Goal: Task Accomplishment & Management: Use online tool/utility

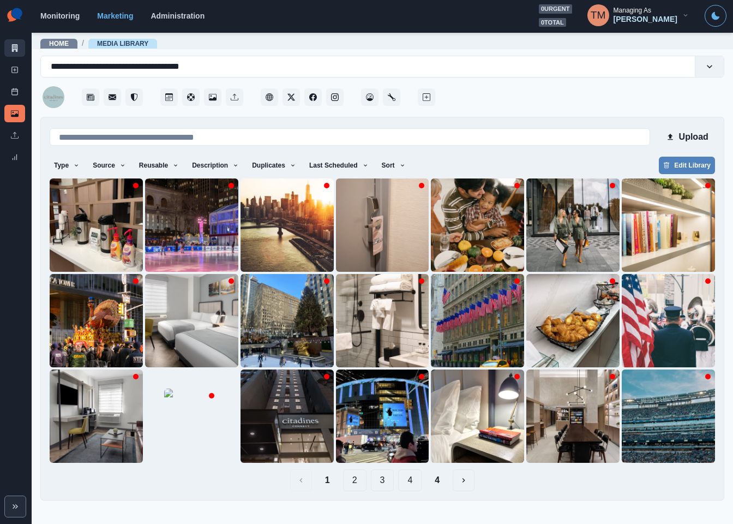
click at [14, 49] on icon at bounding box center [15, 48] width 6 height 8
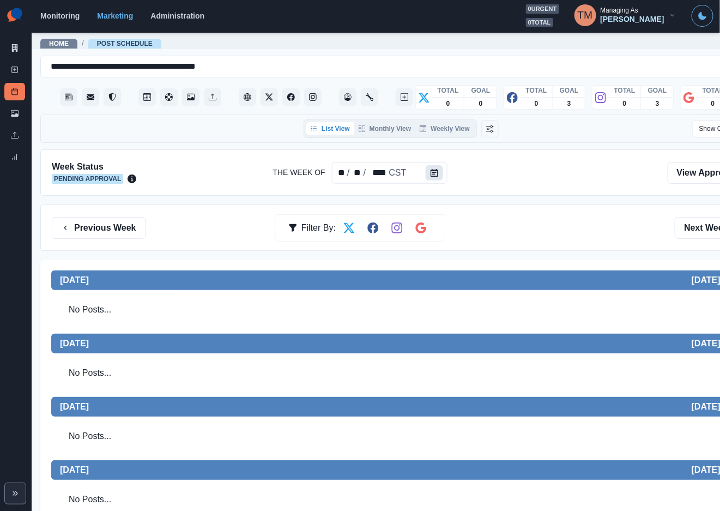
click at [426, 169] on button "Calendar" at bounding box center [434, 172] width 17 height 15
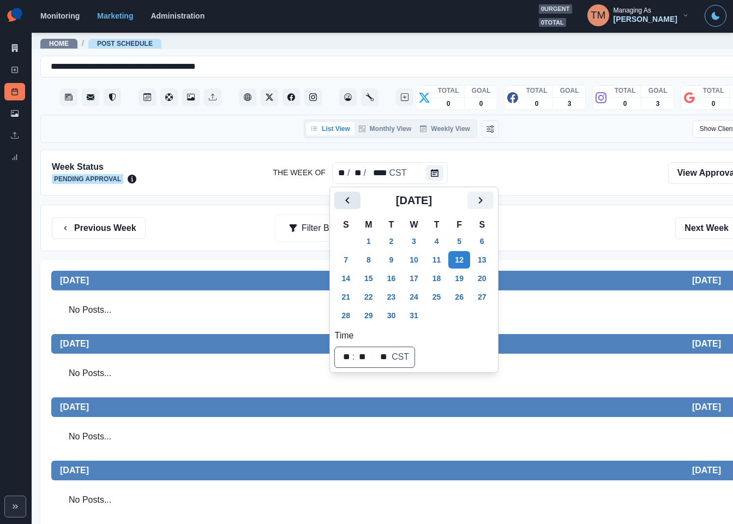
click at [336, 203] on button "Previous" at bounding box center [347, 199] width 26 height 17
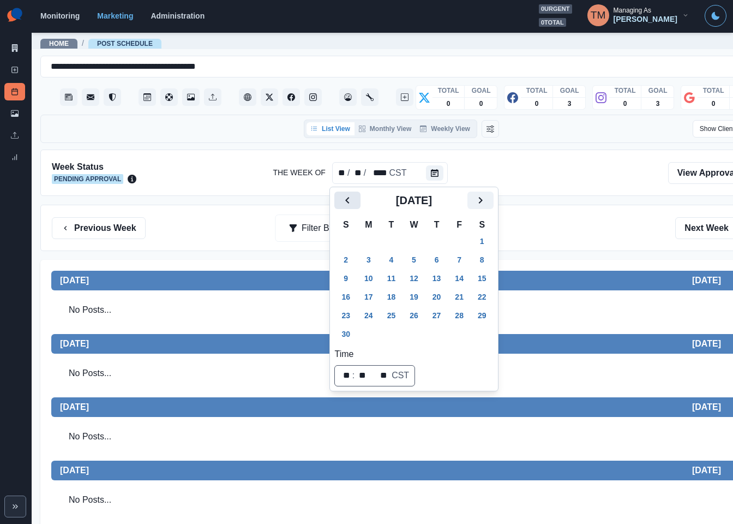
click at [345, 202] on icon "Previous" at bounding box center [347, 200] width 13 height 13
click at [346, 202] on icon "Previous" at bounding box center [347, 200] width 13 height 13
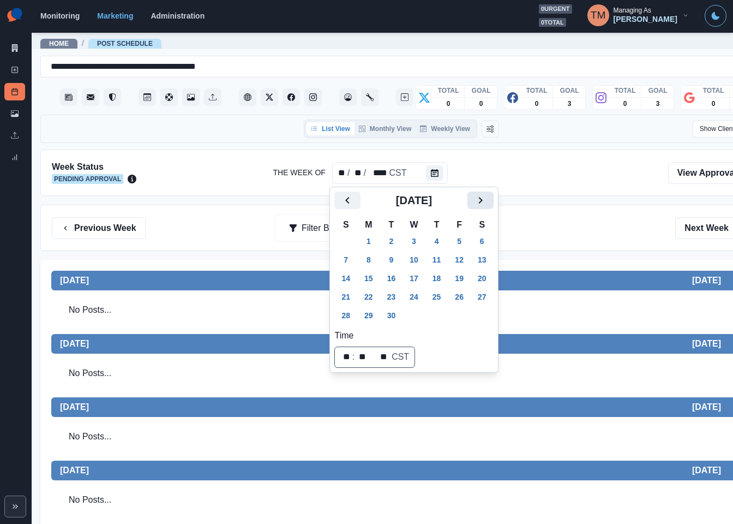
click at [478, 200] on icon "Next" at bounding box center [480, 200] width 13 height 13
click at [371, 262] on button "6" at bounding box center [369, 259] width 22 height 17
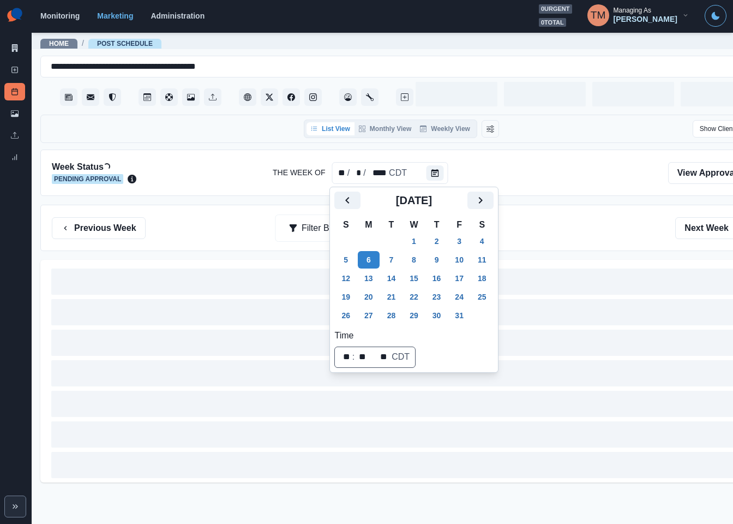
click at [582, 220] on div "Previous Week Filter By: Next Week" at bounding box center [401, 228] width 699 height 22
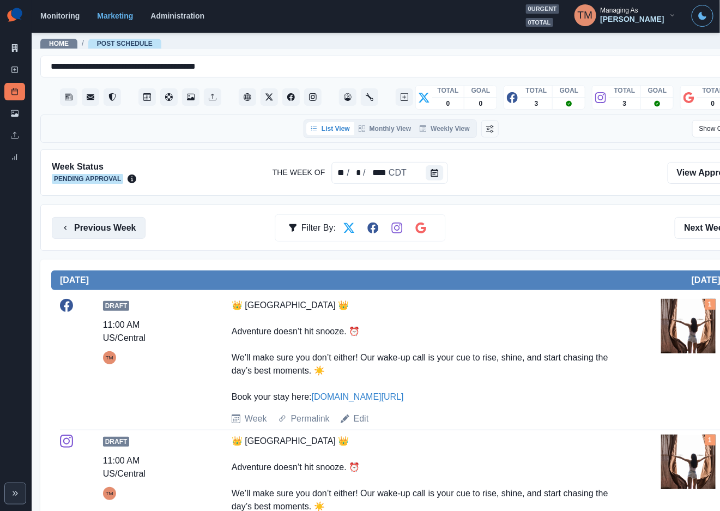
click at [81, 228] on button "Previous Week" at bounding box center [99, 228] width 94 height 22
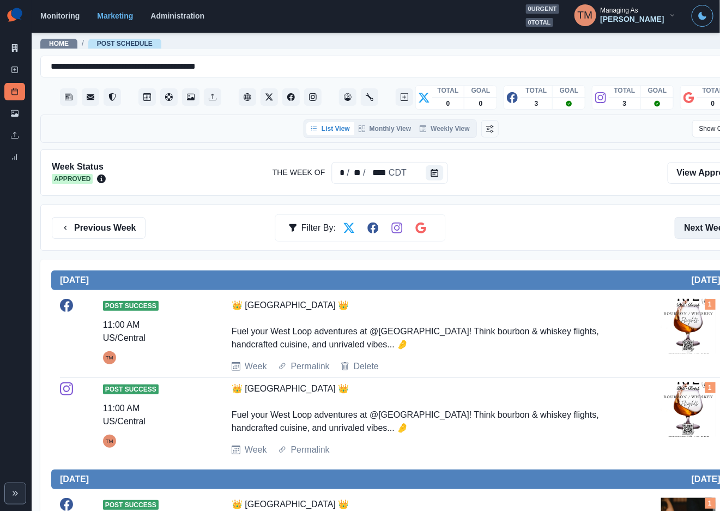
click at [704, 225] on button "Next Week" at bounding box center [713, 228] width 76 height 22
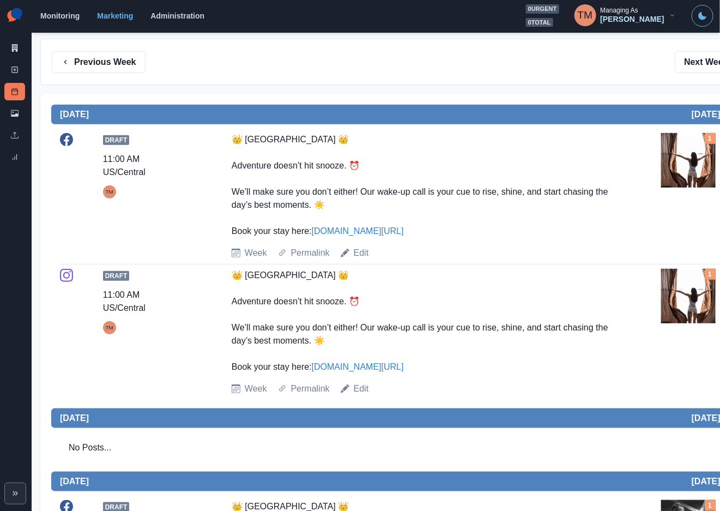
scroll to position [164, 0]
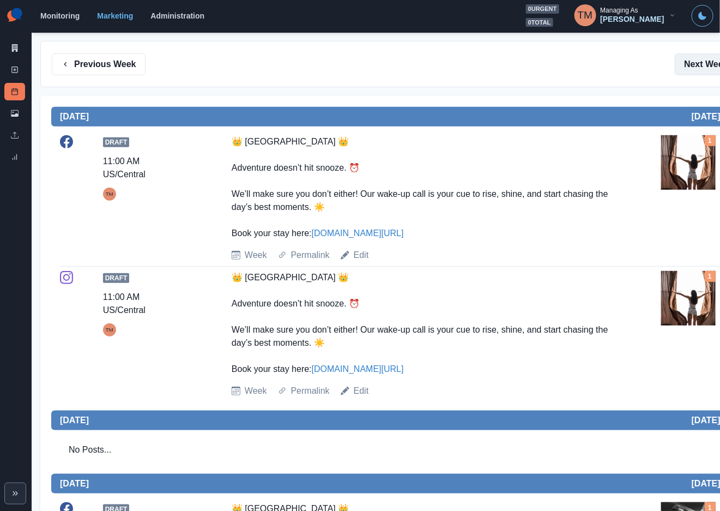
click at [705, 66] on button "Next Week" at bounding box center [713, 64] width 76 height 22
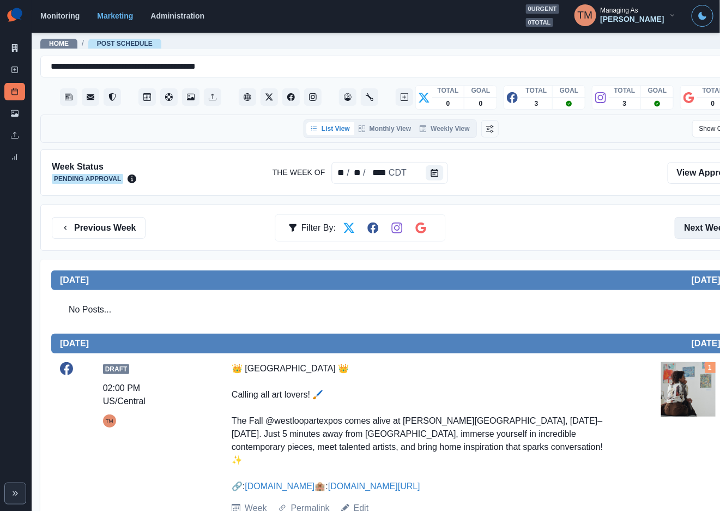
click at [691, 229] on button "Next Week" at bounding box center [713, 228] width 76 height 22
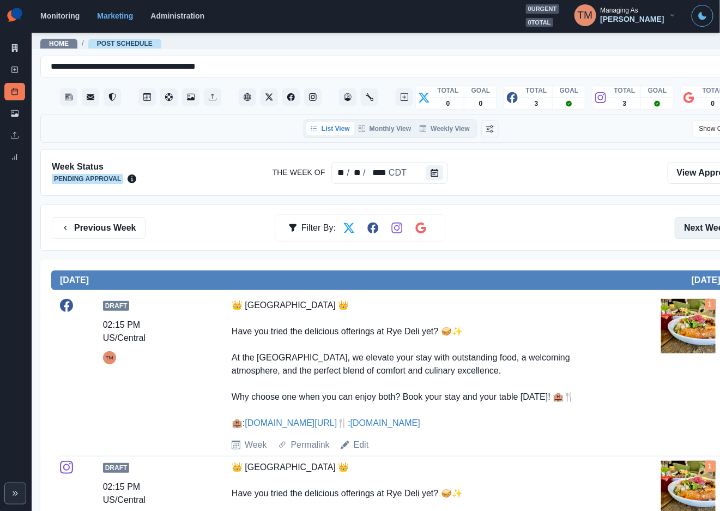
click at [704, 227] on button "Next Week" at bounding box center [713, 228] width 76 height 22
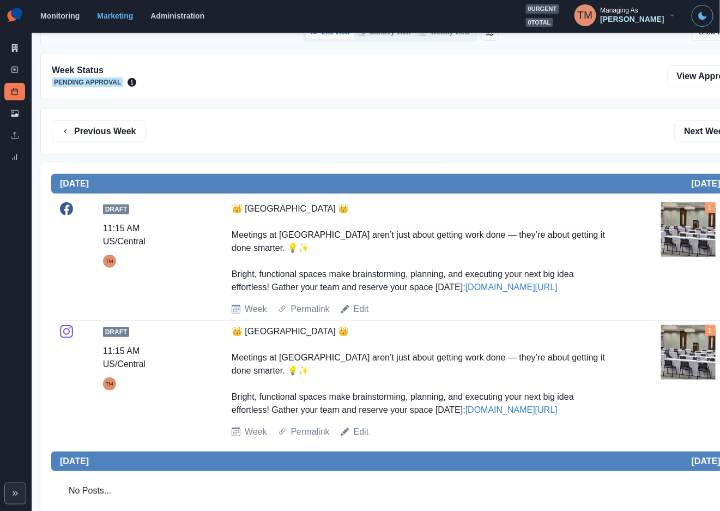
scroll to position [82, 0]
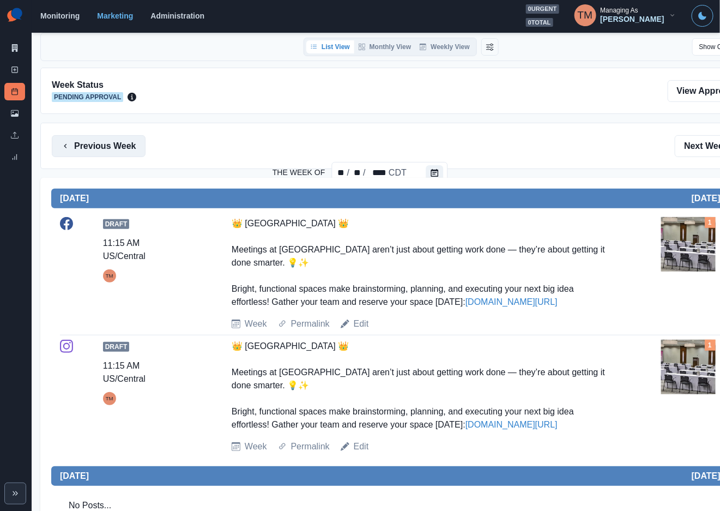
click at [129, 153] on button "Previous Week" at bounding box center [99, 146] width 94 height 22
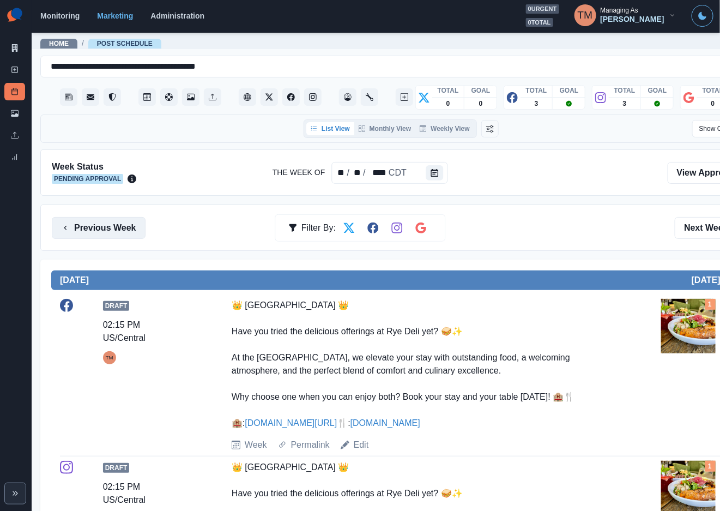
click at [91, 221] on button "Previous Week" at bounding box center [99, 228] width 94 height 22
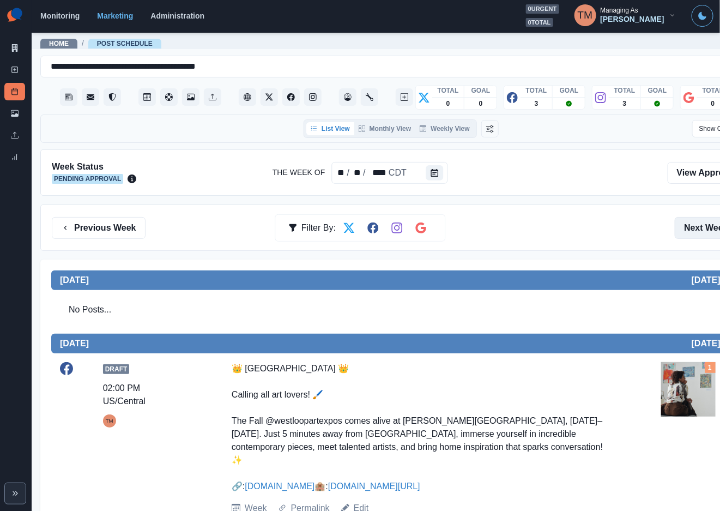
click at [696, 232] on button "Next Week" at bounding box center [713, 228] width 76 height 22
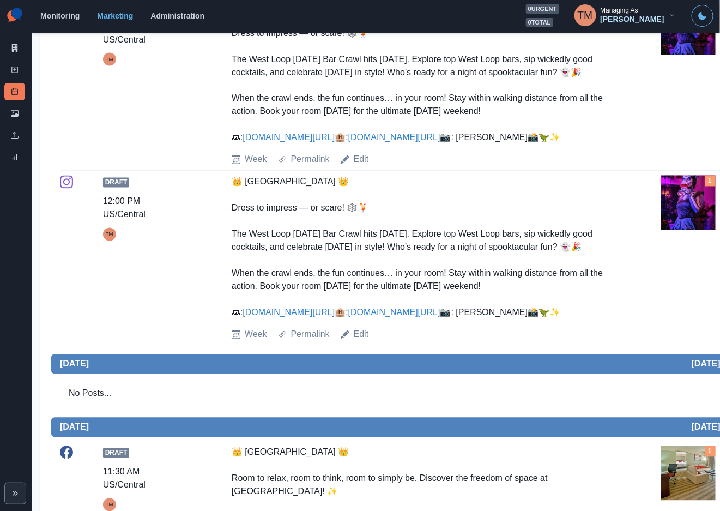
scroll to position [573, 0]
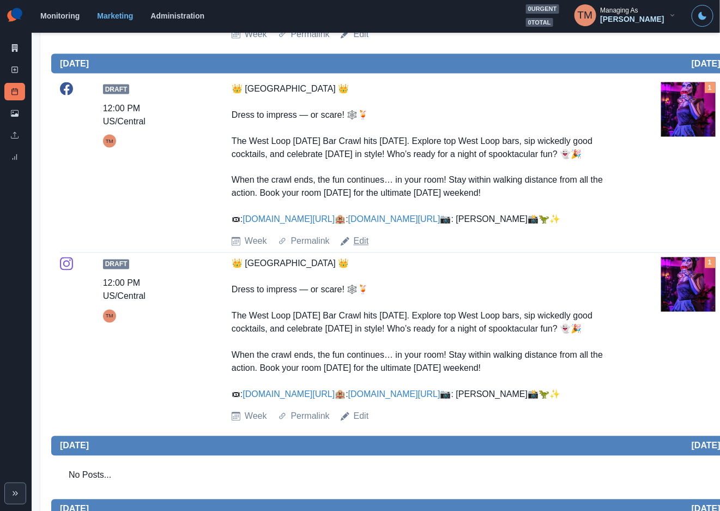
click at [360, 248] on link "Edit" at bounding box center [361, 241] width 15 height 13
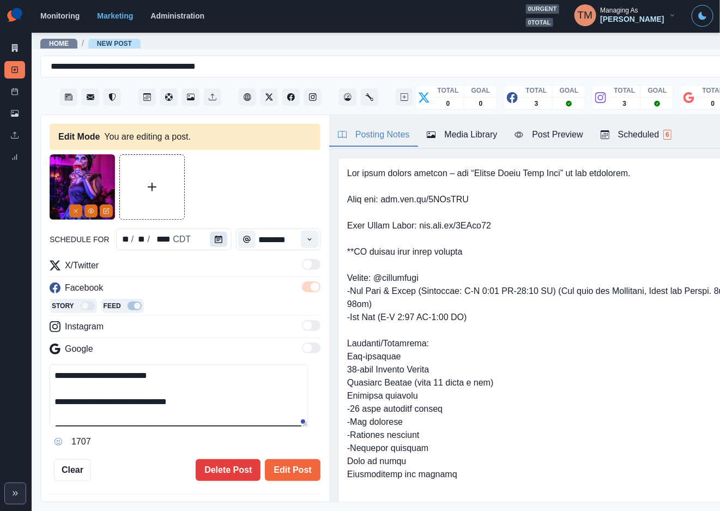
click at [215, 239] on icon "Calendar" at bounding box center [219, 240] width 8 height 8
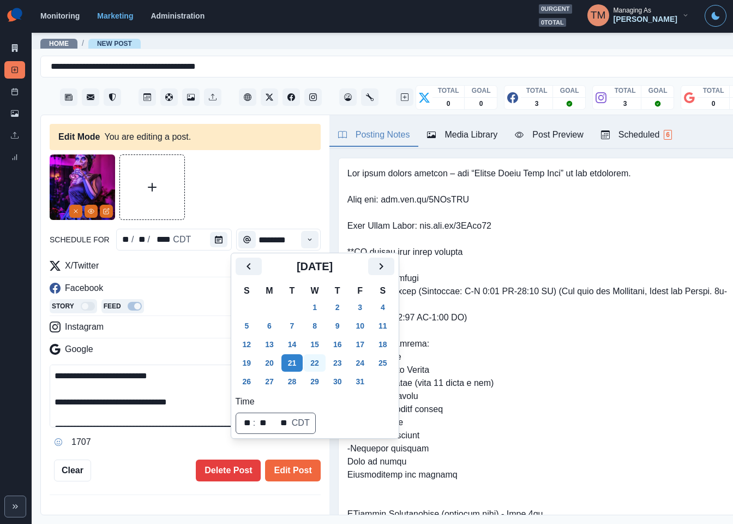
click at [305, 362] on button "22" at bounding box center [315, 362] width 22 height 17
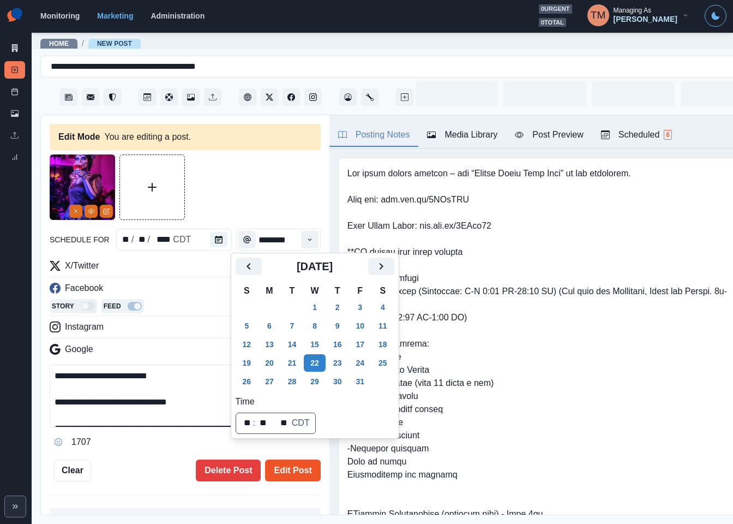
click at [300, 467] on button "Edit Post" at bounding box center [292, 470] width 55 height 22
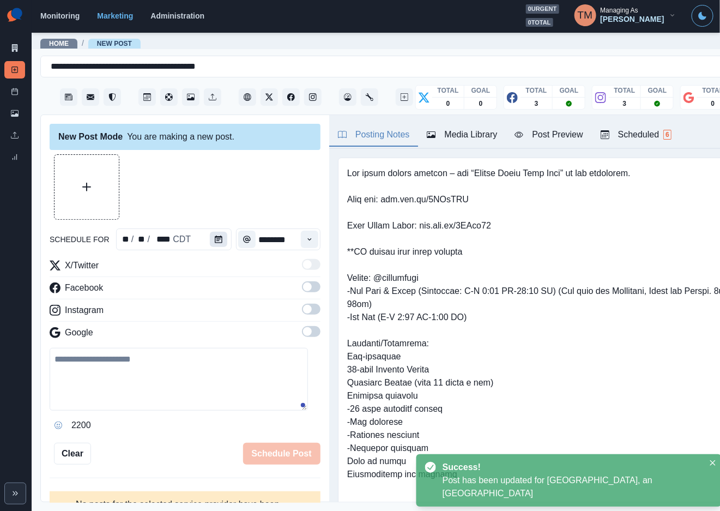
click at [215, 243] on icon "Calendar" at bounding box center [219, 240] width 8 height 8
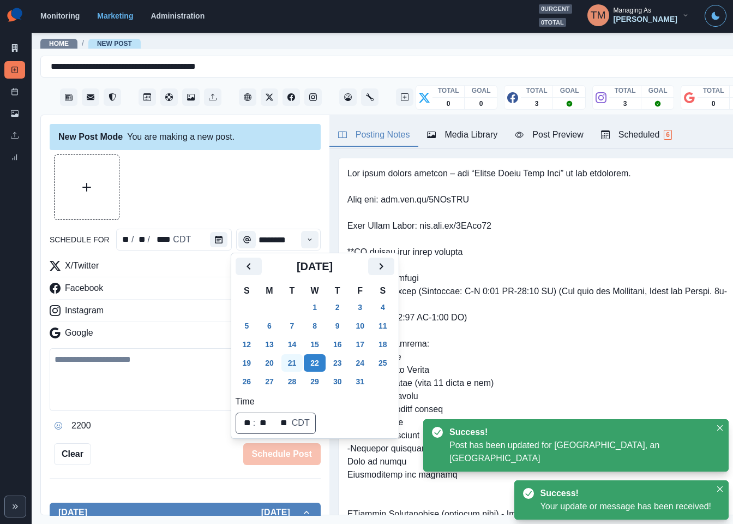
click at [286, 363] on button "21" at bounding box center [292, 362] width 22 height 17
click at [228, 180] on div at bounding box center [185, 186] width 271 height 65
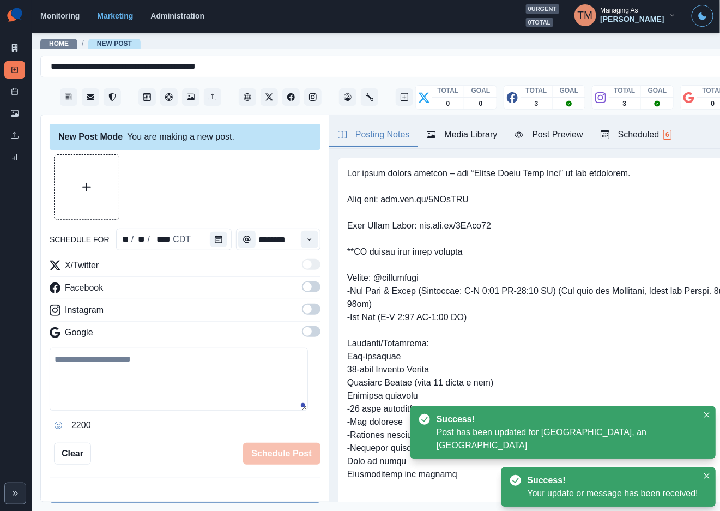
scroll to position [411, 0]
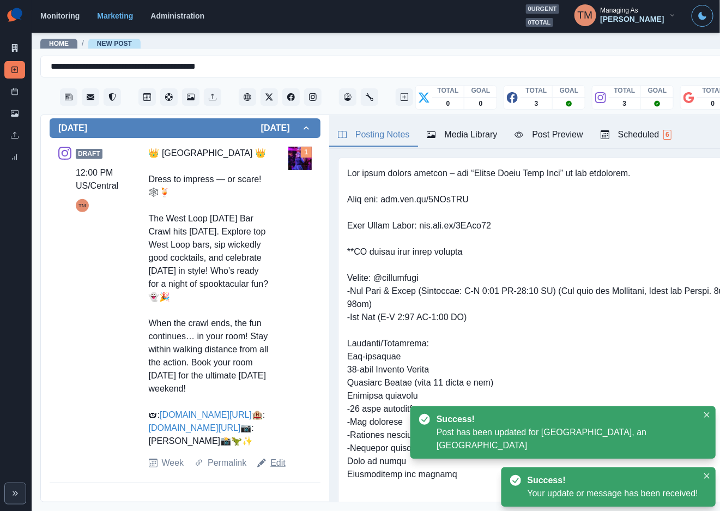
click at [279, 470] on link "Edit" at bounding box center [277, 462] width 15 height 13
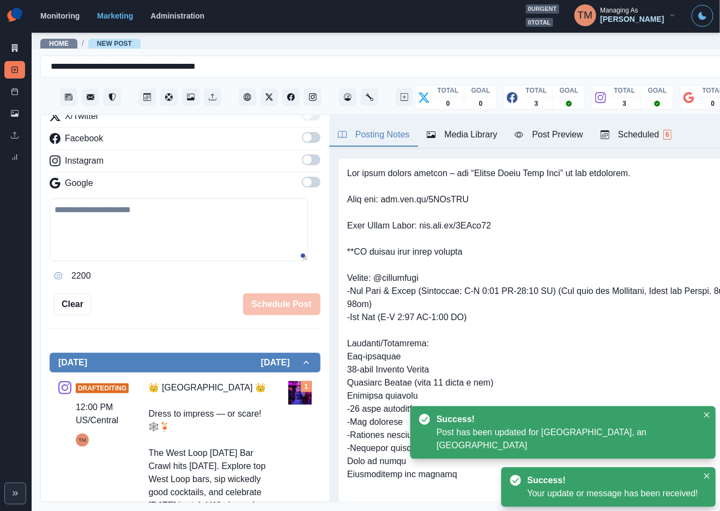
scroll to position [23, 0]
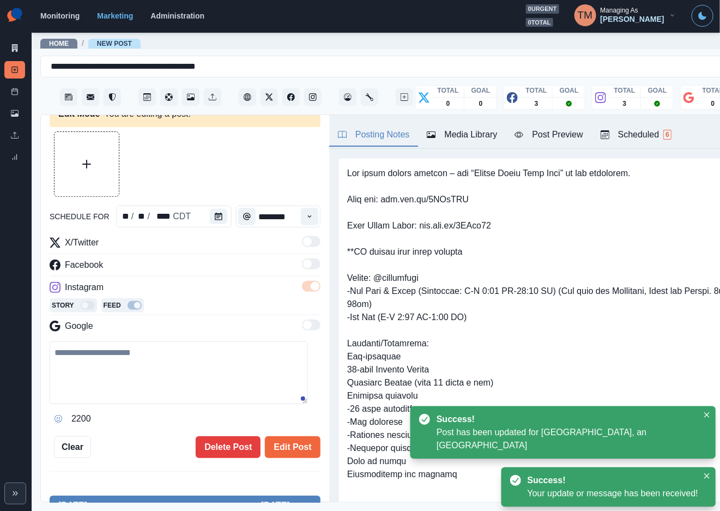
type textarea "**********"
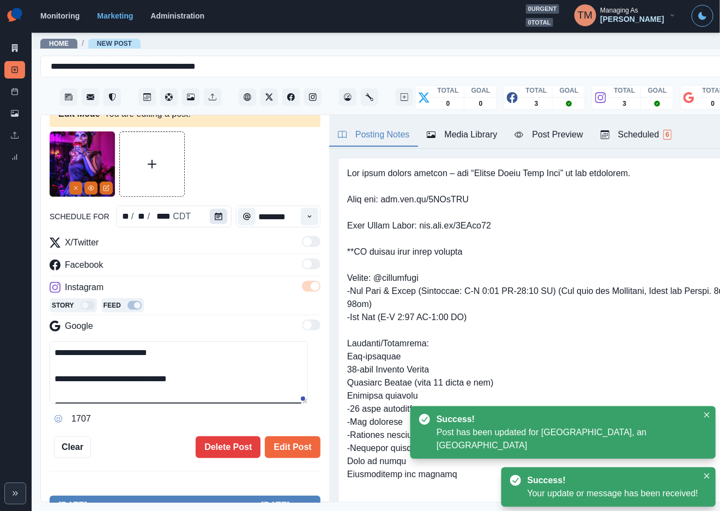
scroll to position [0, 0]
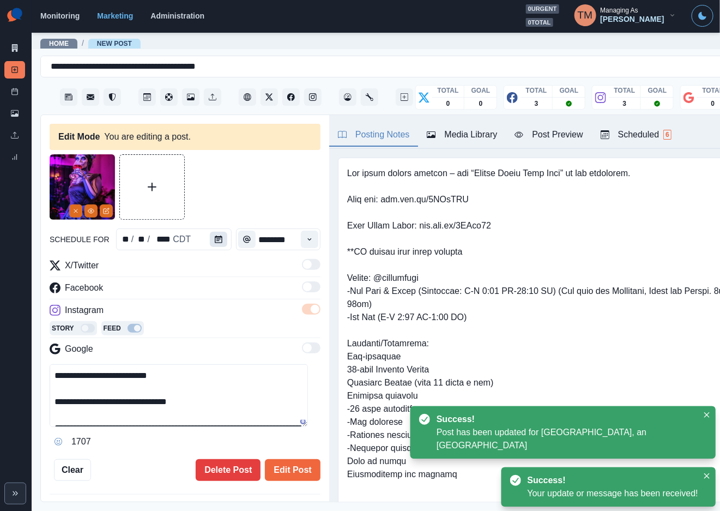
click at [215, 239] on icon "Calendar" at bounding box center [219, 240] width 8 height 8
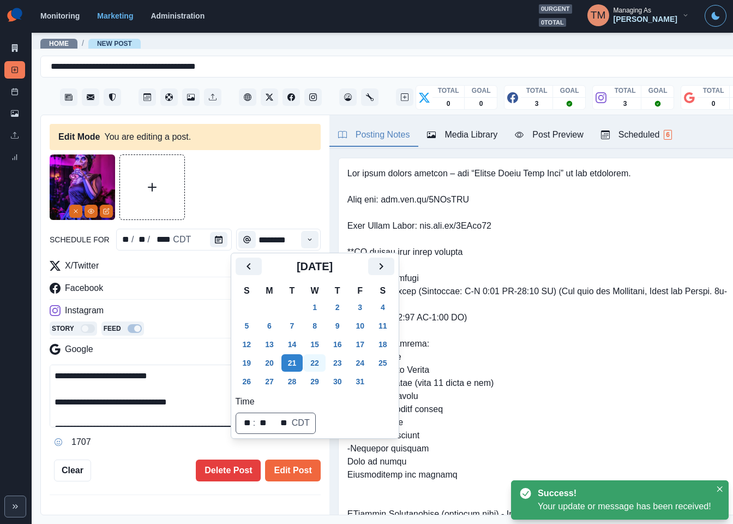
click at [312, 363] on button "22" at bounding box center [315, 362] width 22 height 17
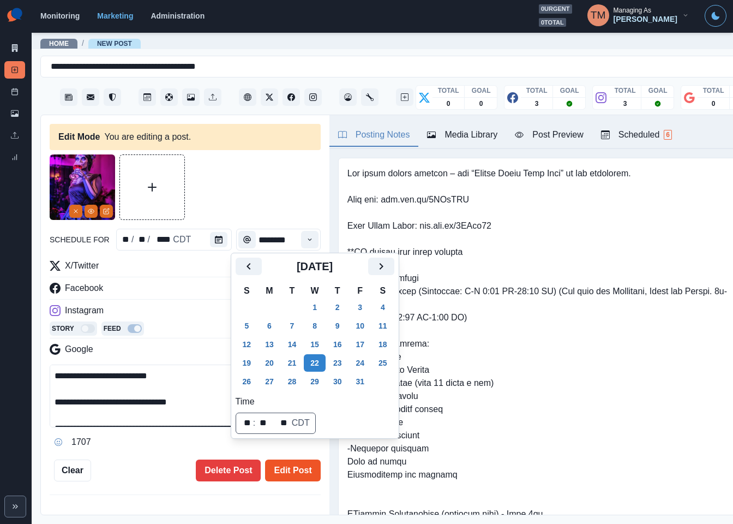
click at [286, 471] on button "Edit Post" at bounding box center [292, 470] width 55 height 22
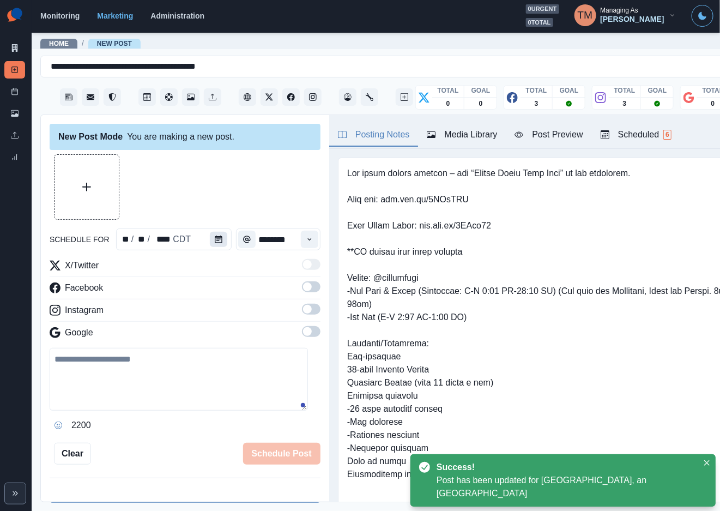
click at [215, 239] on icon "Calendar" at bounding box center [219, 240] width 8 height 8
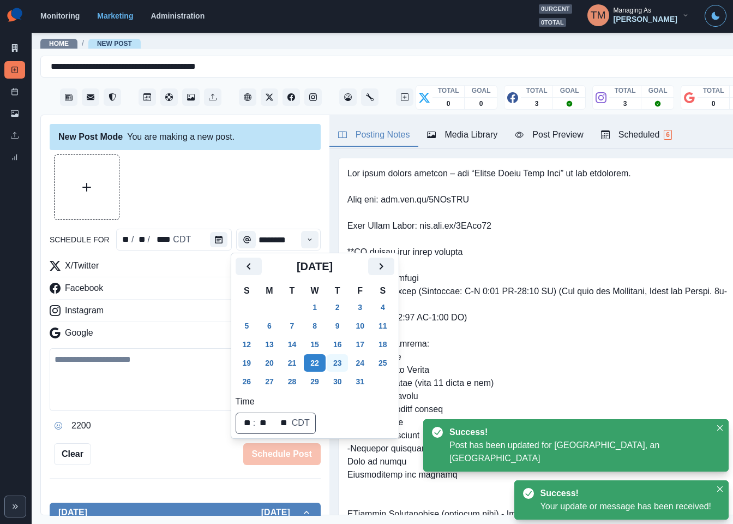
click at [339, 362] on button "23" at bounding box center [338, 362] width 22 height 17
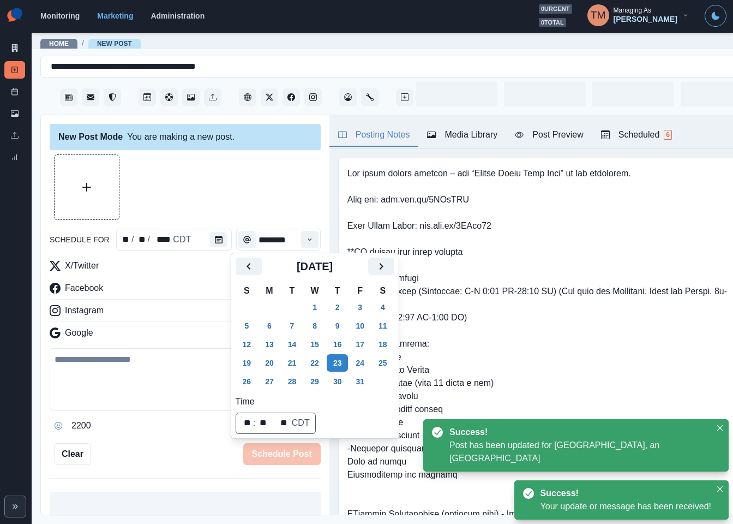
click at [202, 179] on div at bounding box center [185, 186] width 271 height 65
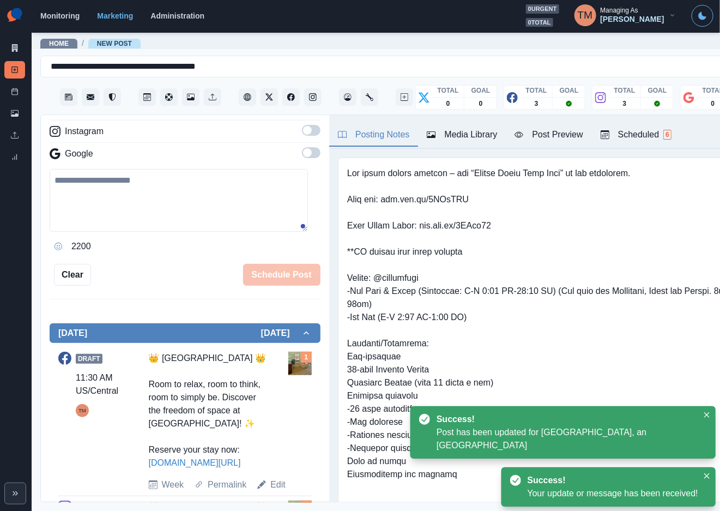
scroll to position [390, 0]
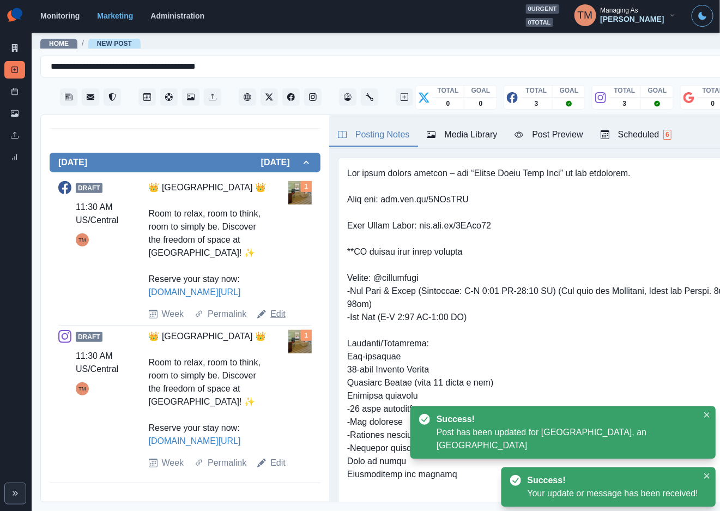
click at [273, 308] on link "Edit" at bounding box center [277, 314] width 15 height 13
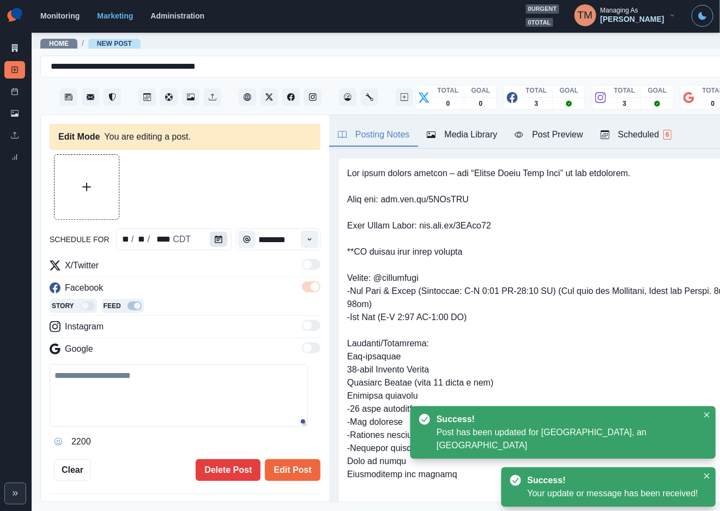
type input "********"
type textarea "**********"
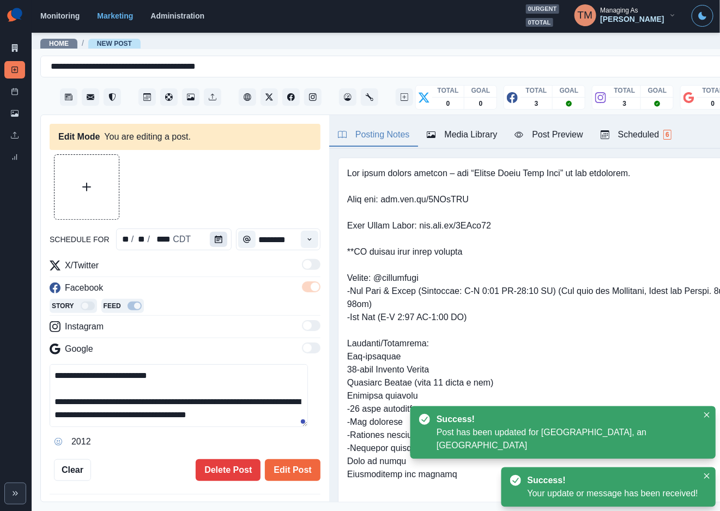
click at [215, 238] on icon "Calendar" at bounding box center [219, 240] width 8 height 8
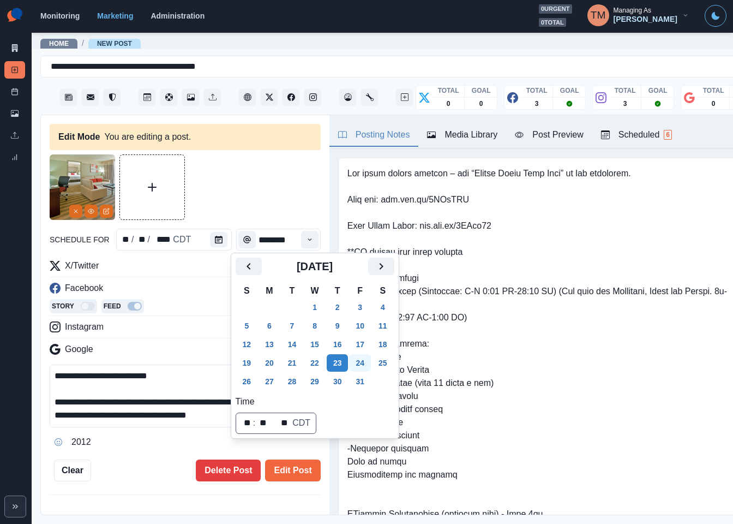
click at [356, 365] on button "24" at bounding box center [360, 362] width 22 height 17
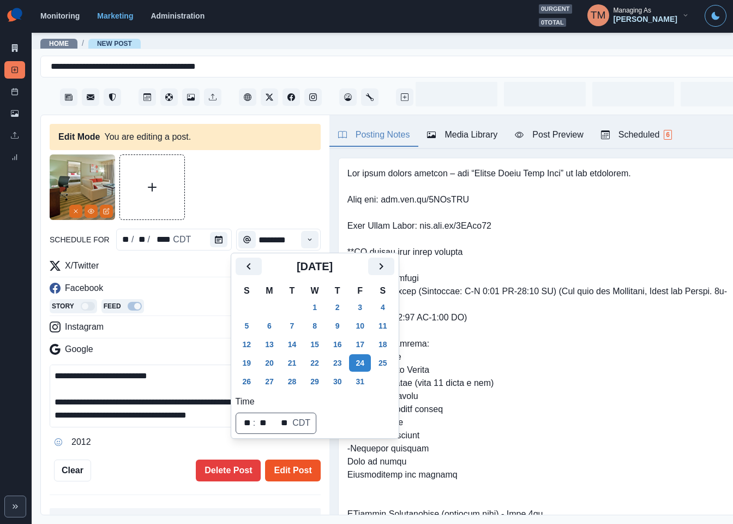
click at [288, 467] on button "Edit Post" at bounding box center [292, 470] width 55 height 22
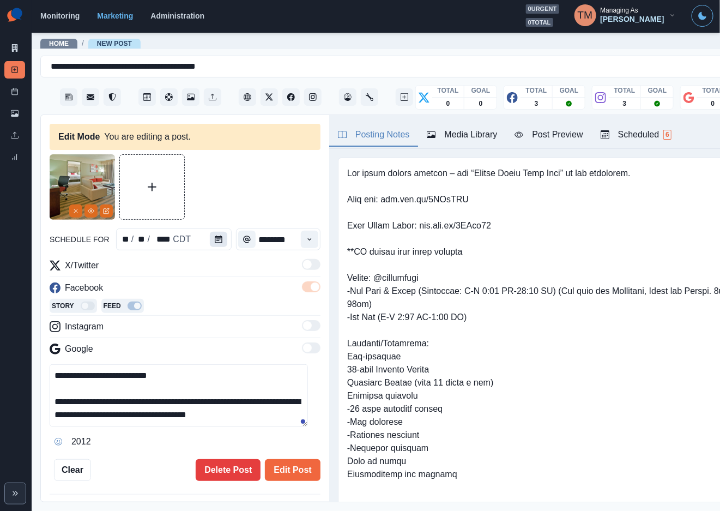
click at [217, 239] on icon "Calendar" at bounding box center [219, 240] width 8 height 8
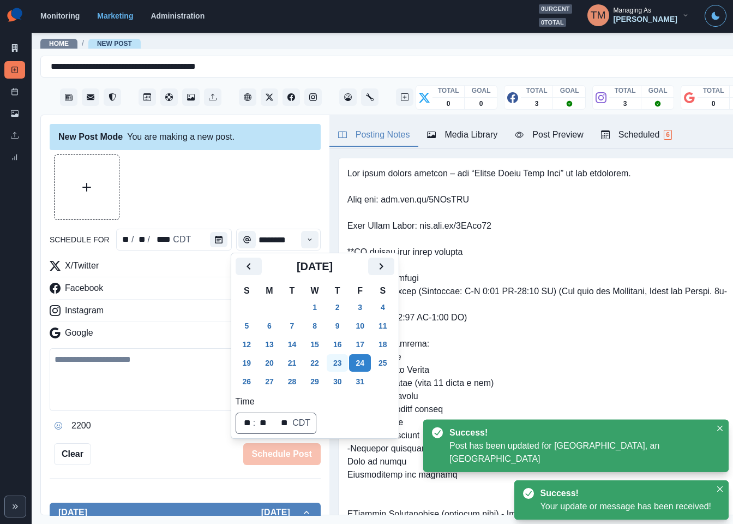
click at [333, 346] on tbody "28 29 30 1 2 3 4 5 6 7 8 9 10 11 12 13 14 15 16 17 18 19 20 21 22 23 24 25 26 2…" at bounding box center [315, 344] width 159 height 93
click at [172, 191] on div at bounding box center [185, 186] width 271 height 65
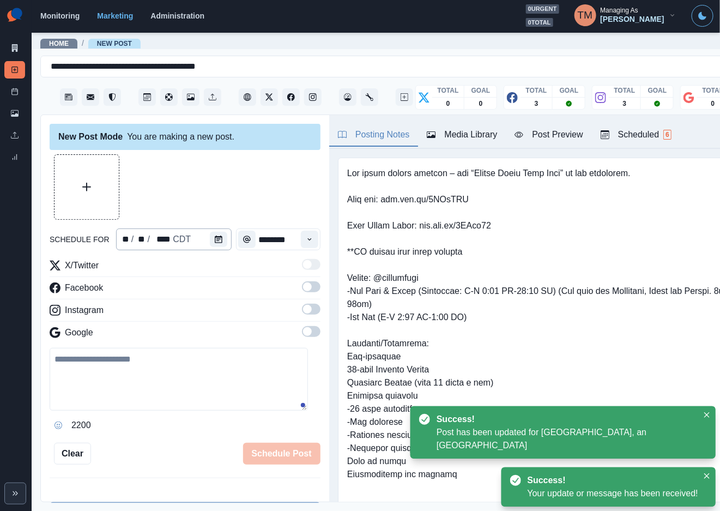
click at [203, 239] on div "** / ** / **** CDT" at bounding box center [174, 240] width 116 height 22
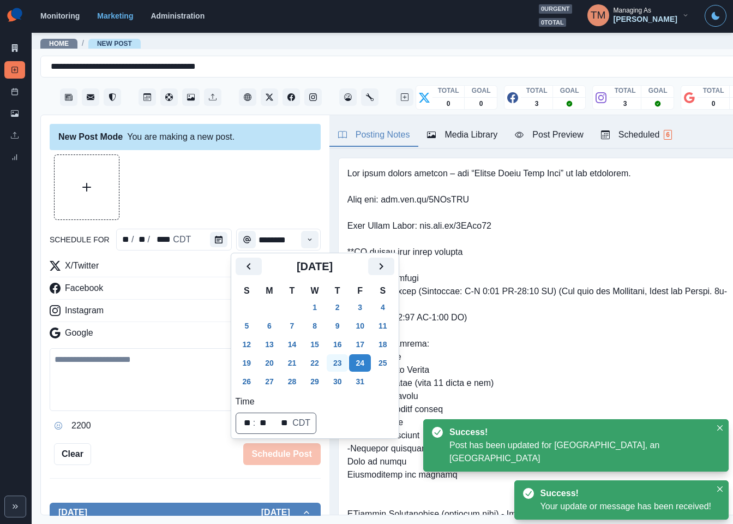
click at [337, 362] on button "23" at bounding box center [338, 362] width 22 height 17
click at [208, 200] on div at bounding box center [185, 186] width 271 height 65
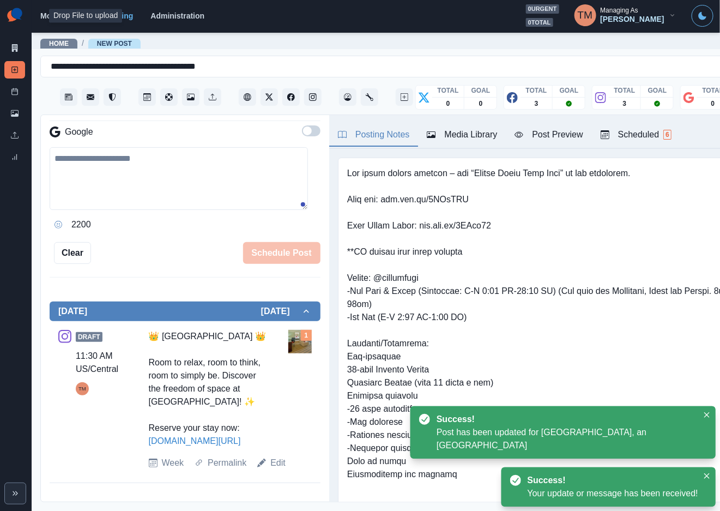
scroll to position [12, 0]
click at [274, 465] on link "Edit" at bounding box center [277, 462] width 15 height 13
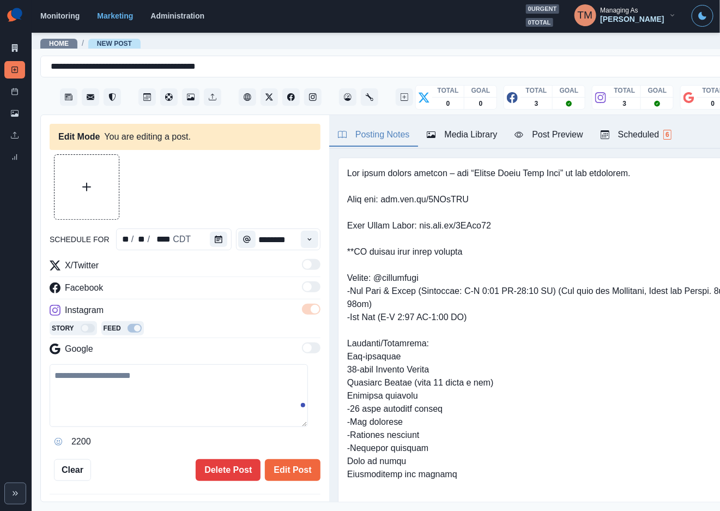
type textarea "**********"
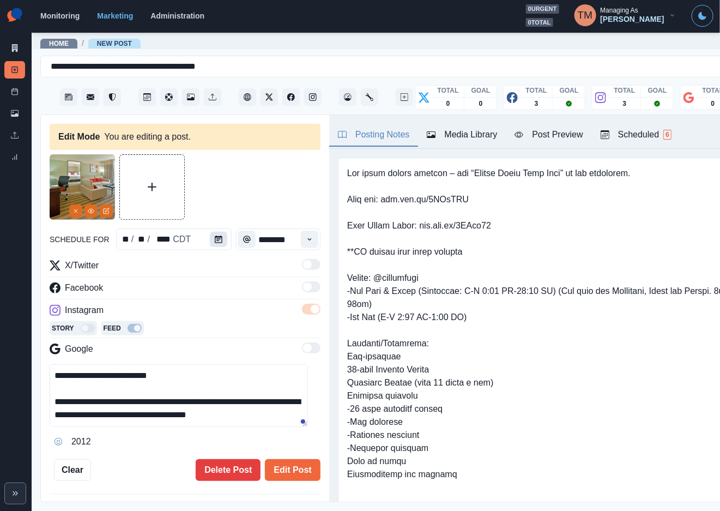
click at [215, 236] on icon "Calendar" at bounding box center [219, 240] width 8 height 8
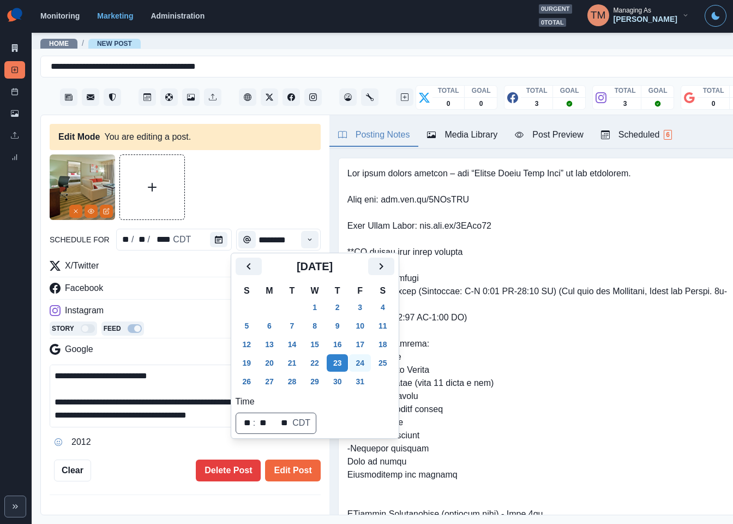
click at [359, 365] on button "24" at bounding box center [360, 362] width 22 height 17
click at [290, 474] on button "Edit Post" at bounding box center [292, 470] width 55 height 22
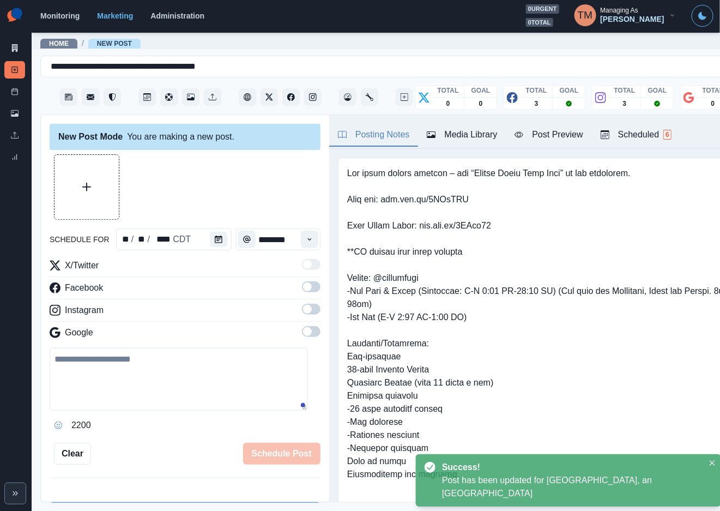
click at [254, 190] on div at bounding box center [185, 186] width 271 height 65
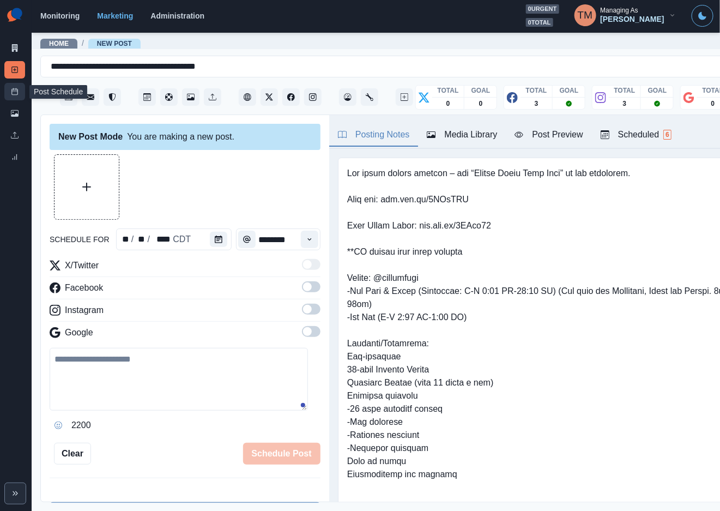
click at [8, 92] on link "Post Schedule" at bounding box center [14, 91] width 21 height 17
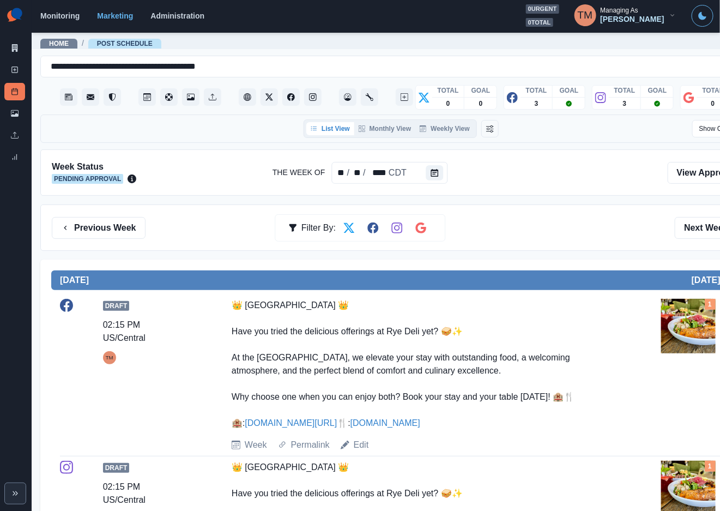
click at [457, 221] on div "Previous Week Filter By: Next Week" at bounding box center [401, 228] width 699 height 22
click at [13, 70] on icon at bounding box center [15, 70] width 8 height 8
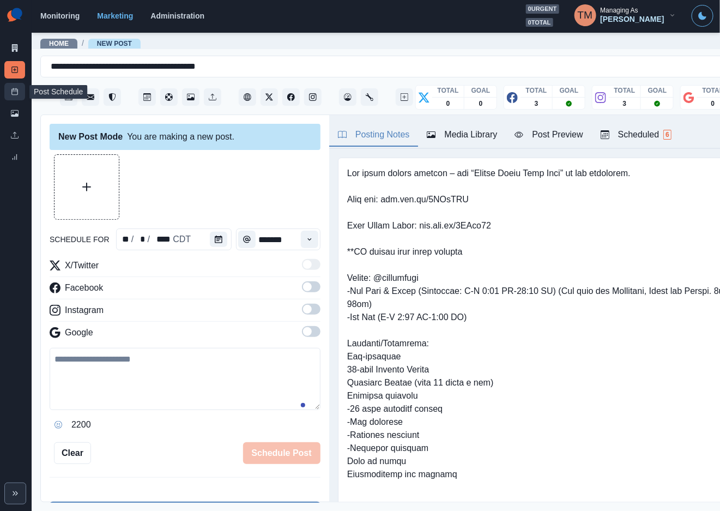
click at [16, 93] on icon at bounding box center [15, 92] width 8 height 8
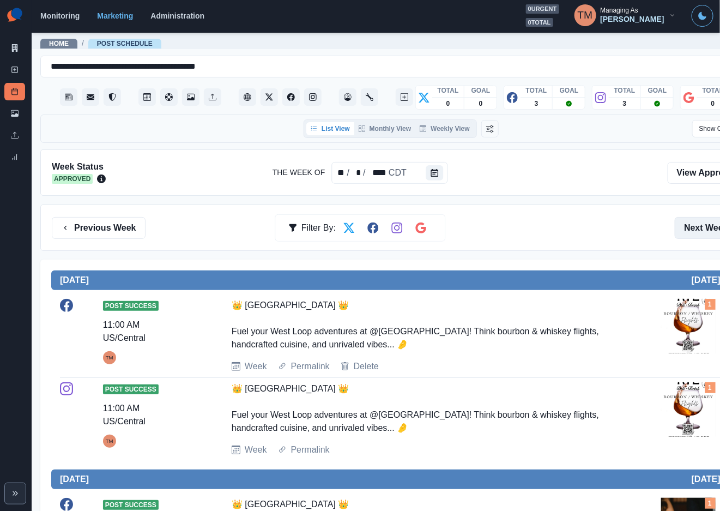
click at [701, 230] on button "Next Week" at bounding box center [713, 228] width 76 height 22
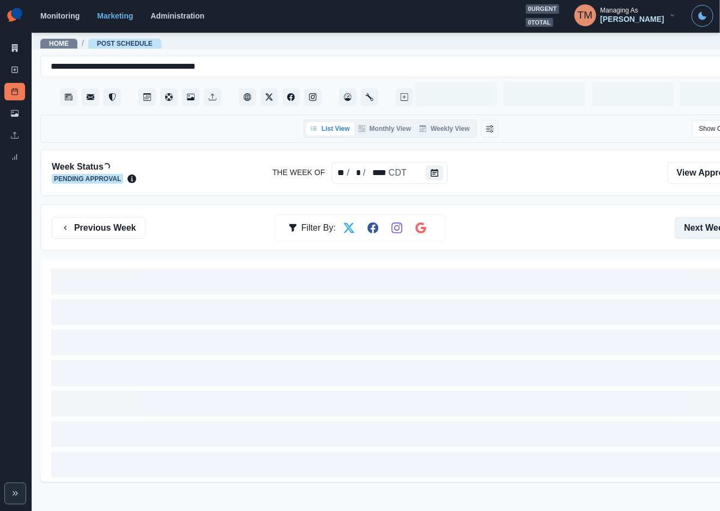
click at [701, 230] on button "Next Week" at bounding box center [713, 228] width 76 height 22
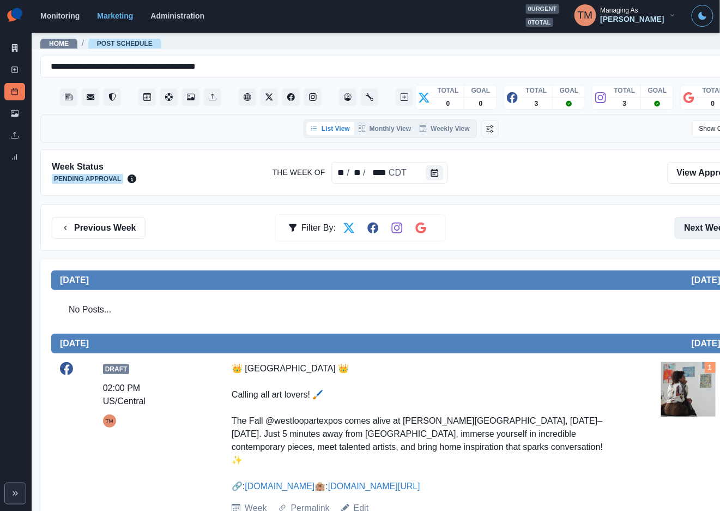
click at [702, 225] on button "Next Week" at bounding box center [713, 228] width 76 height 22
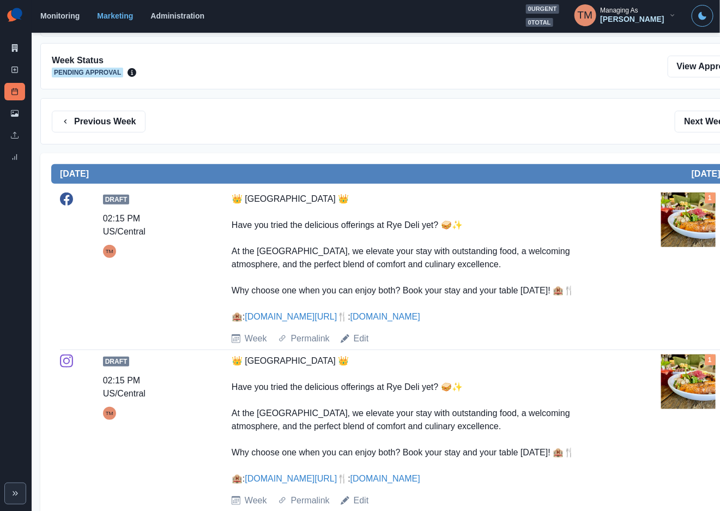
scroll to position [82, 0]
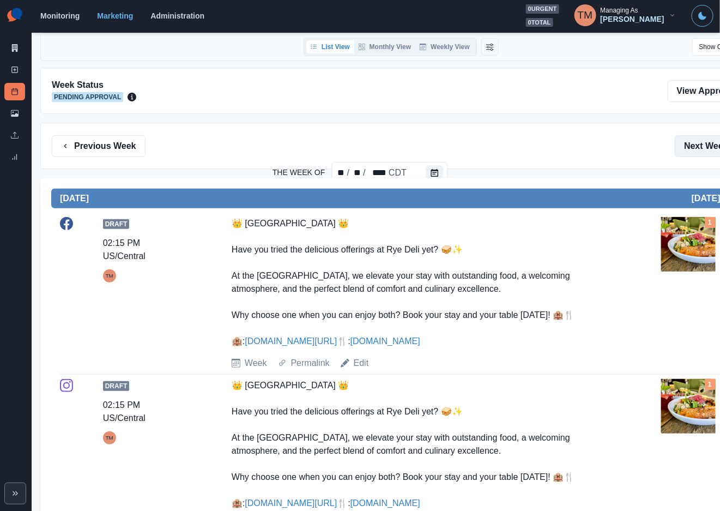
click at [700, 148] on button "Next Week" at bounding box center [713, 146] width 76 height 22
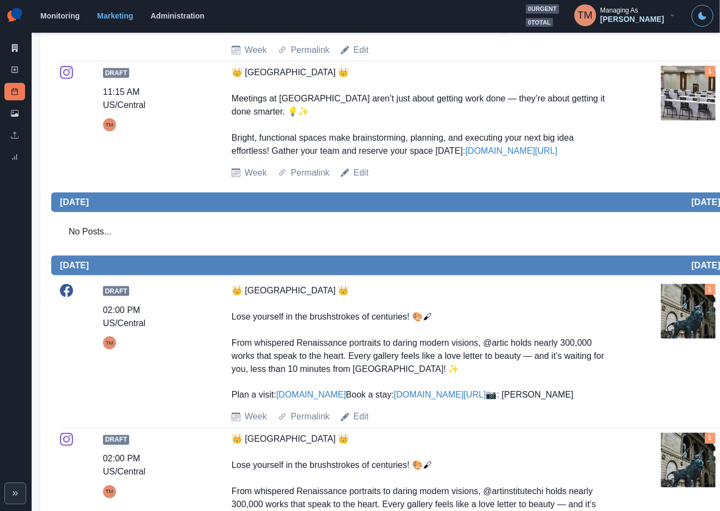
scroll to position [409, 0]
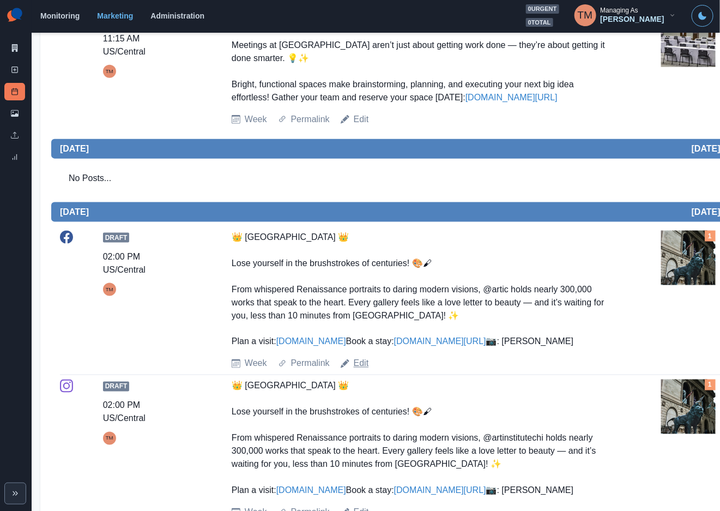
click at [362, 370] on link "Edit" at bounding box center [361, 363] width 15 height 13
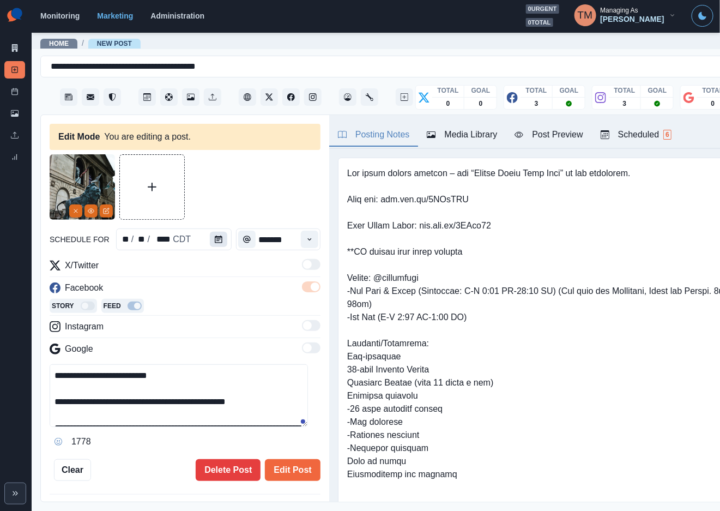
click at [210, 241] on button "Calendar" at bounding box center [218, 239] width 17 height 15
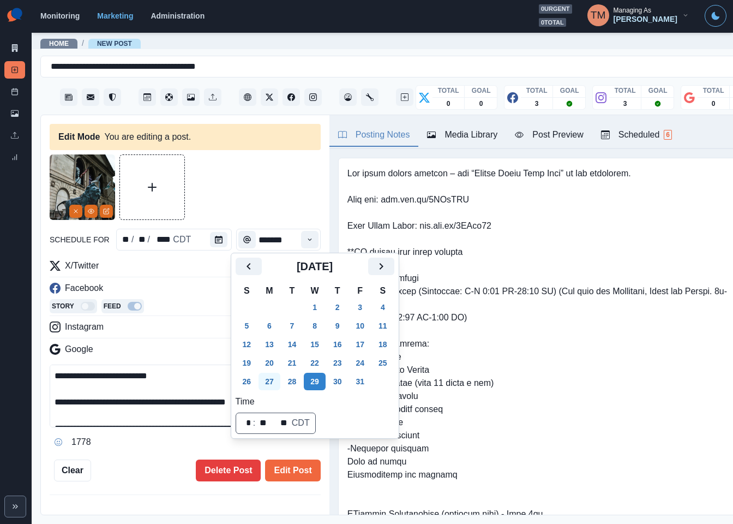
click at [269, 383] on button "27" at bounding box center [269, 380] width 22 height 17
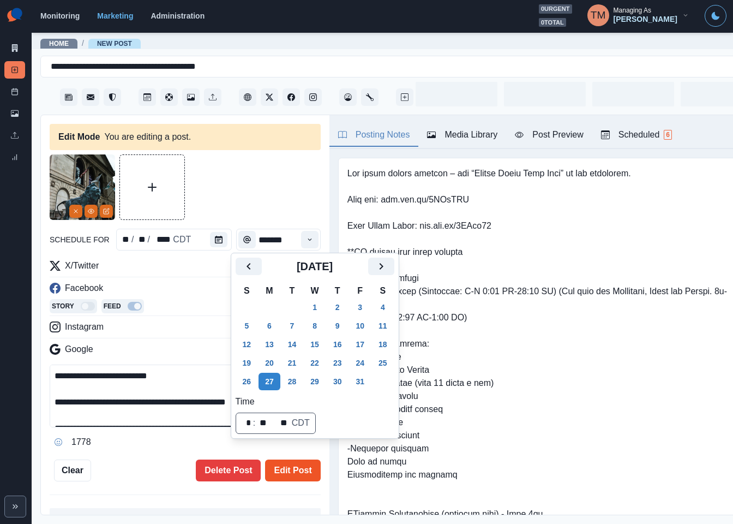
click at [286, 467] on button "Edit Post" at bounding box center [292, 470] width 55 height 22
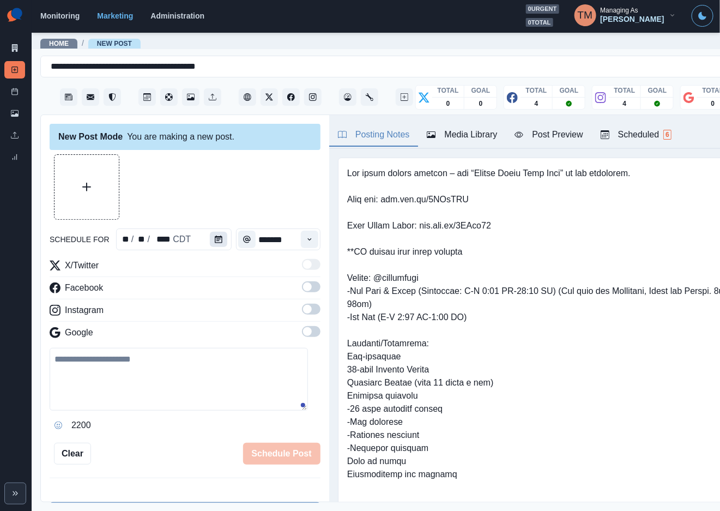
click at [215, 236] on icon "Calendar" at bounding box center [219, 240] width 8 height 8
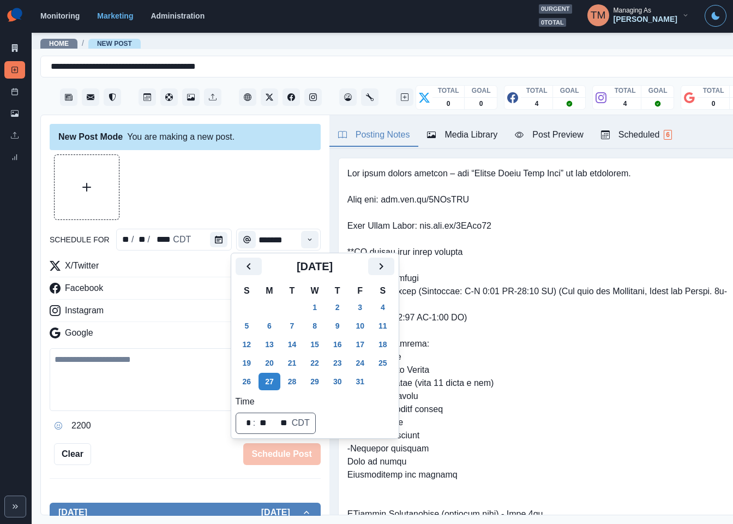
click at [230, 185] on div at bounding box center [185, 186] width 271 height 65
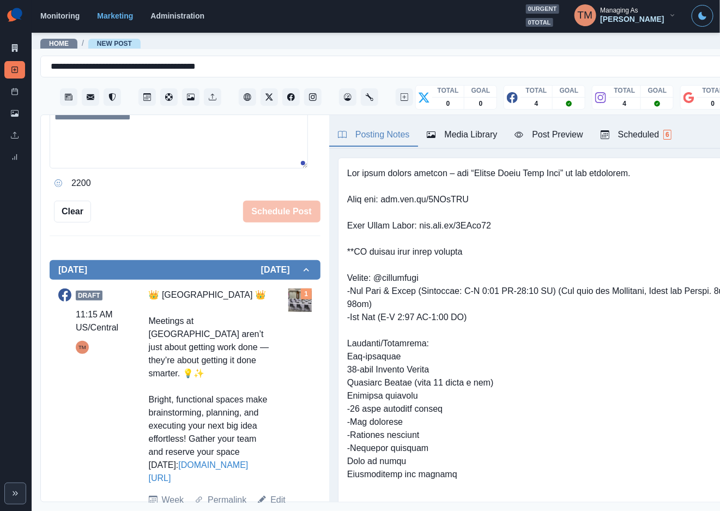
scroll to position [363, 0]
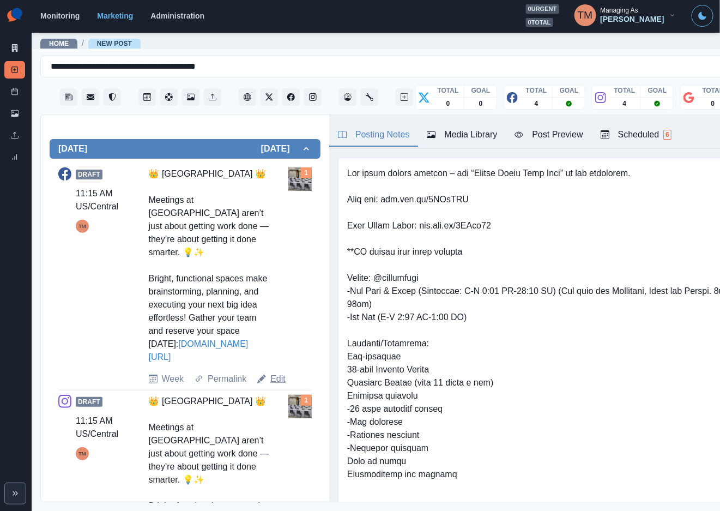
click at [275, 386] on link "Edit" at bounding box center [277, 378] width 15 height 13
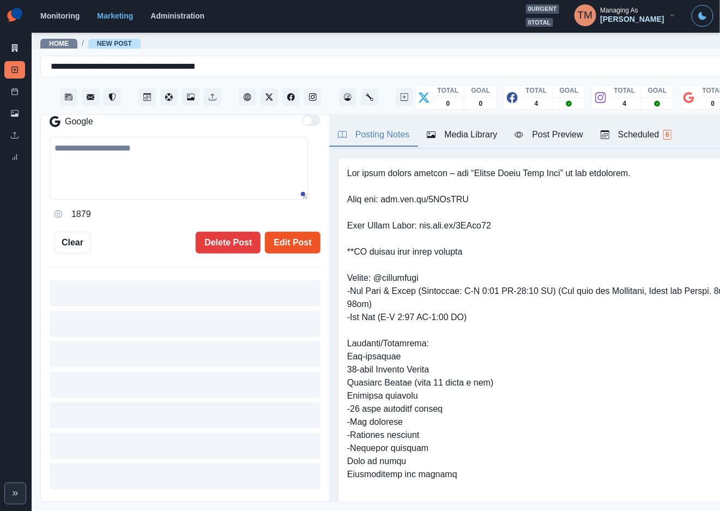
type input "********"
type textarea "**********"
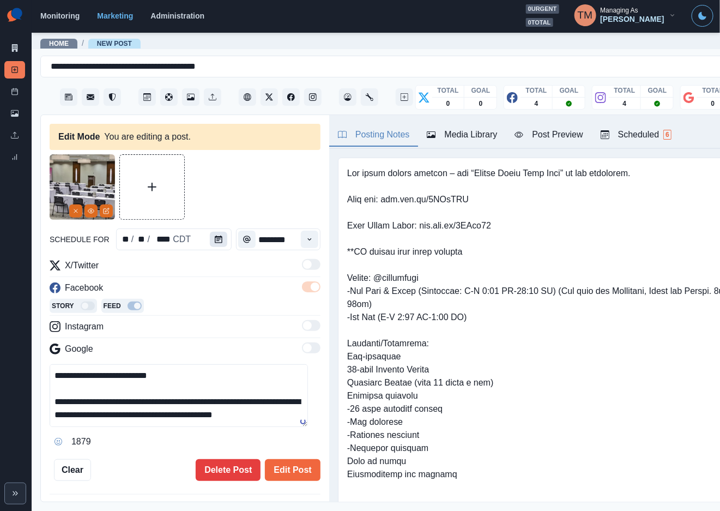
click at [215, 237] on icon "Calendar" at bounding box center [219, 240] width 8 height 8
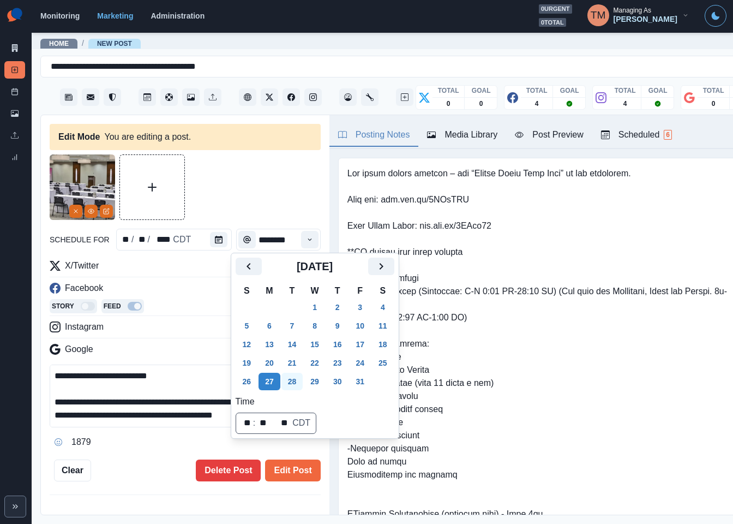
click at [294, 385] on button "28" at bounding box center [292, 380] width 22 height 17
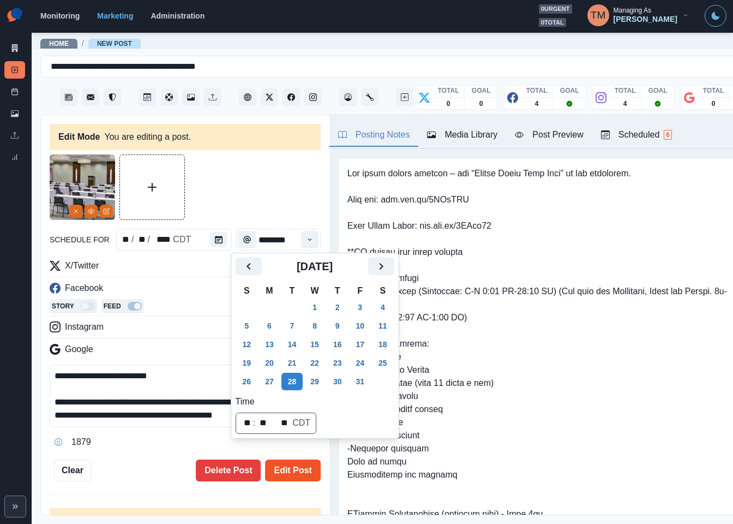
click at [284, 473] on button "Edit Post" at bounding box center [292, 470] width 55 height 22
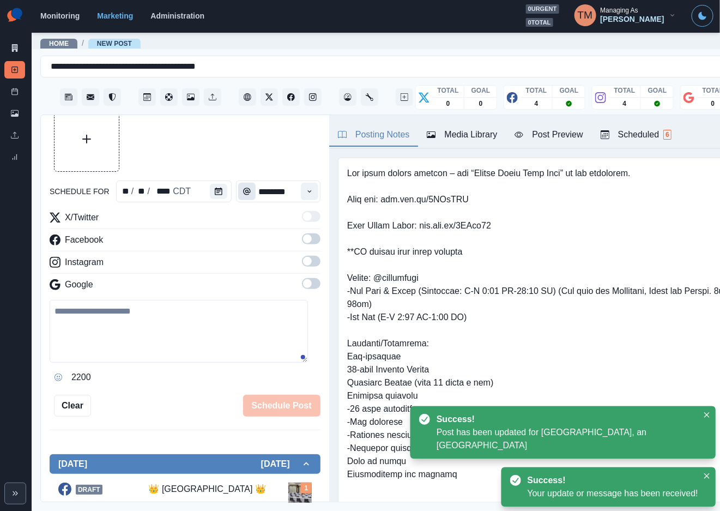
scroll to position [35, 0]
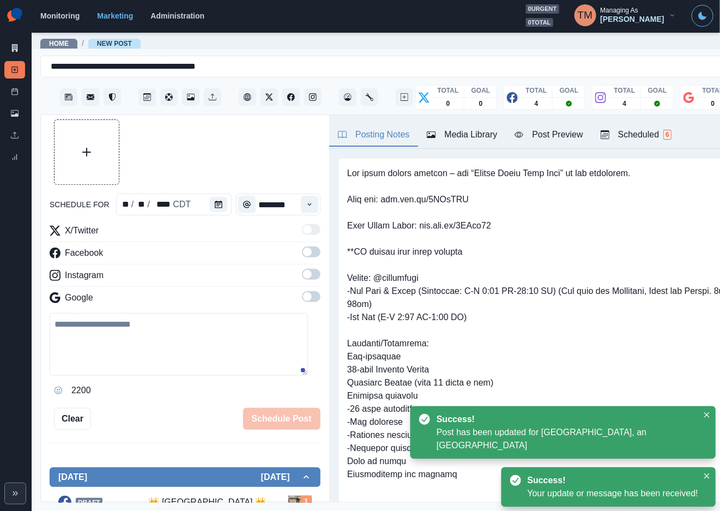
click at [216, 201] on icon "Calendar" at bounding box center [219, 205] width 8 height 8
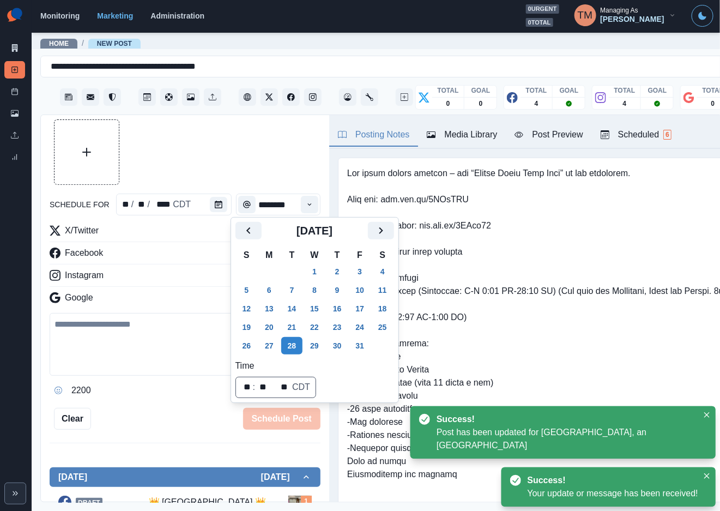
scroll to position [0, 0]
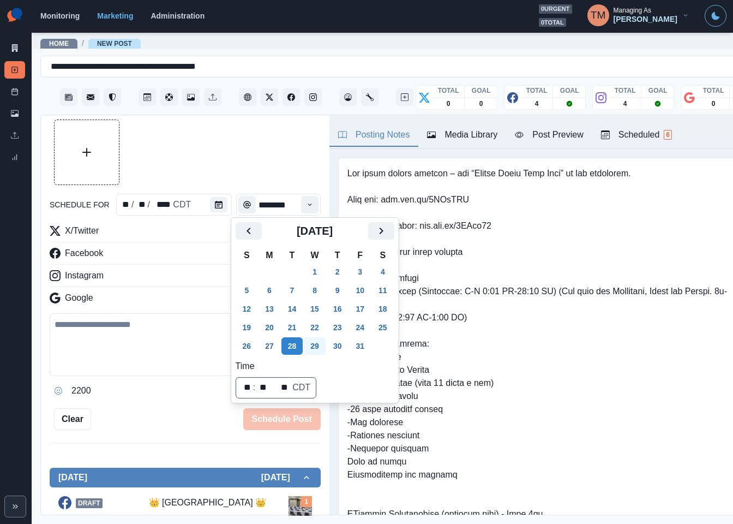
click at [310, 347] on button "29" at bounding box center [315, 345] width 22 height 17
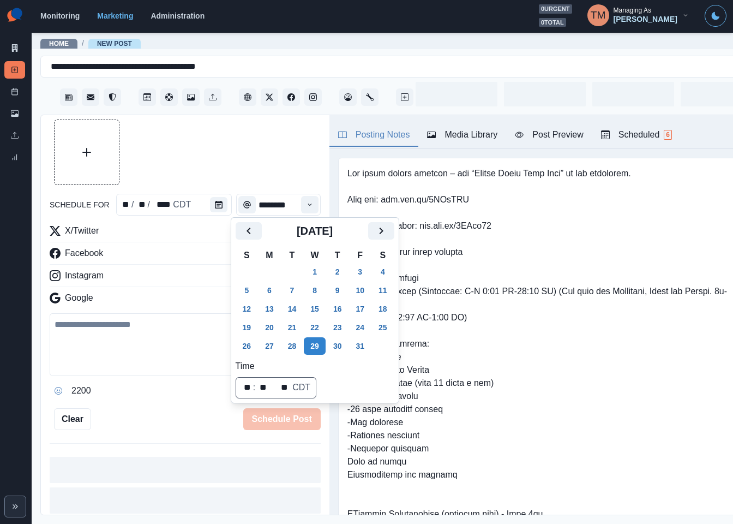
click at [236, 165] on div at bounding box center [185, 151] width 271 height 65
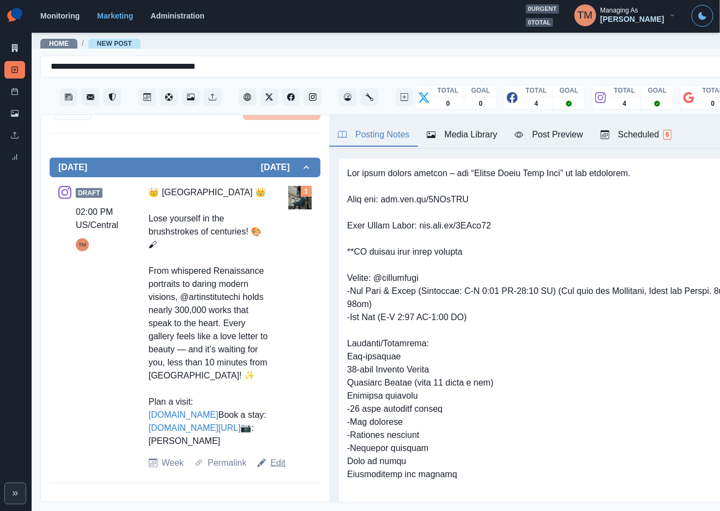
click at [275, 470] on link "Edit" at bounding box center [277, 462] width 15 height 13
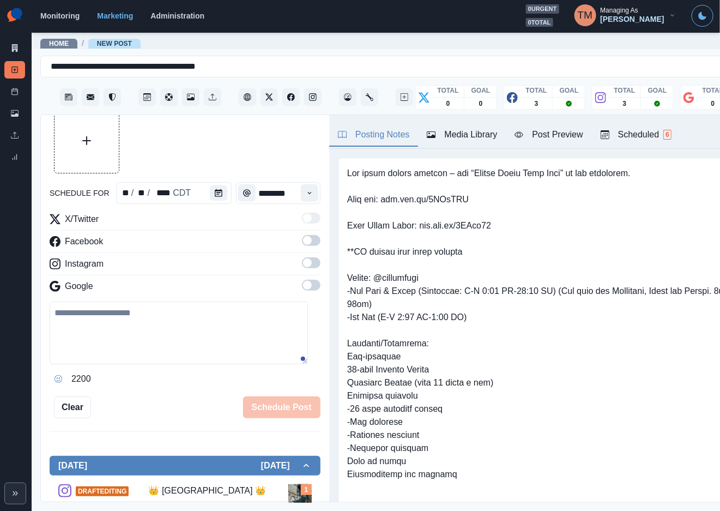
scroll to position [8, 0]
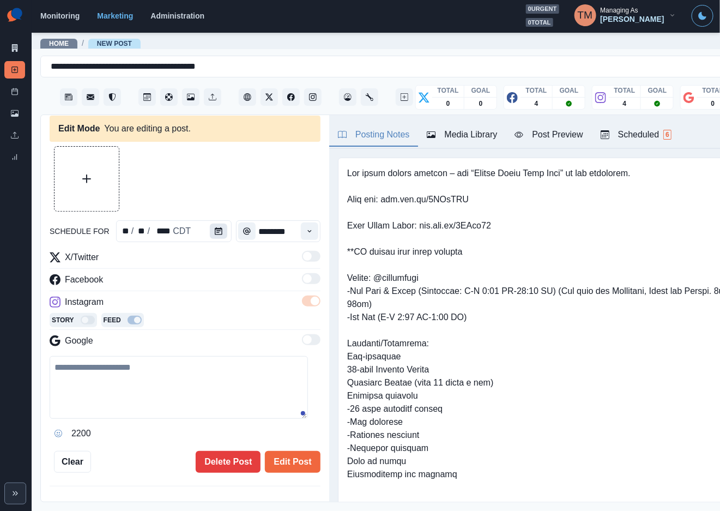
type input "*******"
type textarea "**********"
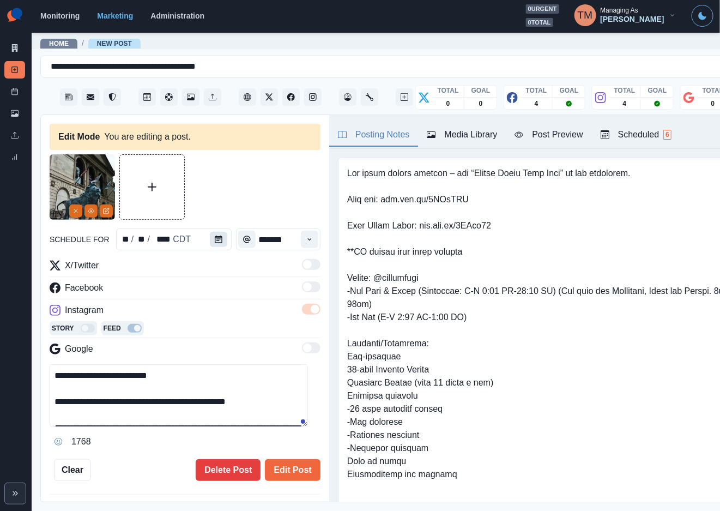
click at [215, 241] on icon "Calendar" at bounding box center [219, 240] width 8 height 8
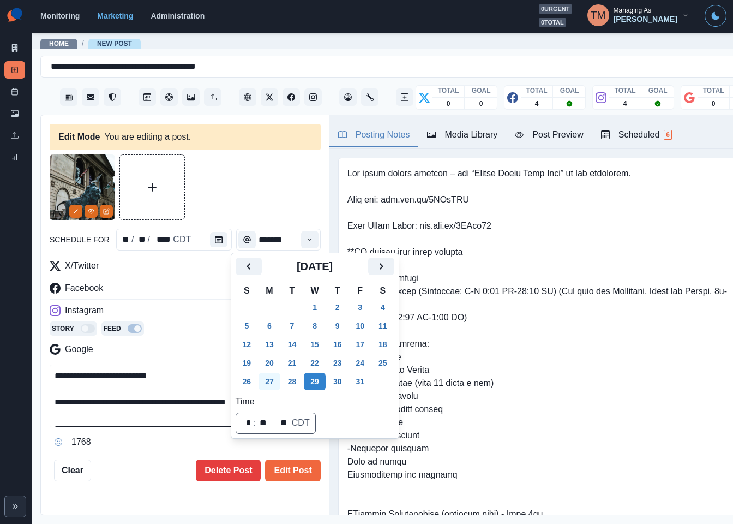
click at [272, 382] on button "27" at bounding box center [269, 380] width 22 height 17
click at [285, 475] on button "Edit Post" at bounding box center [292, 470] width 55 height 22
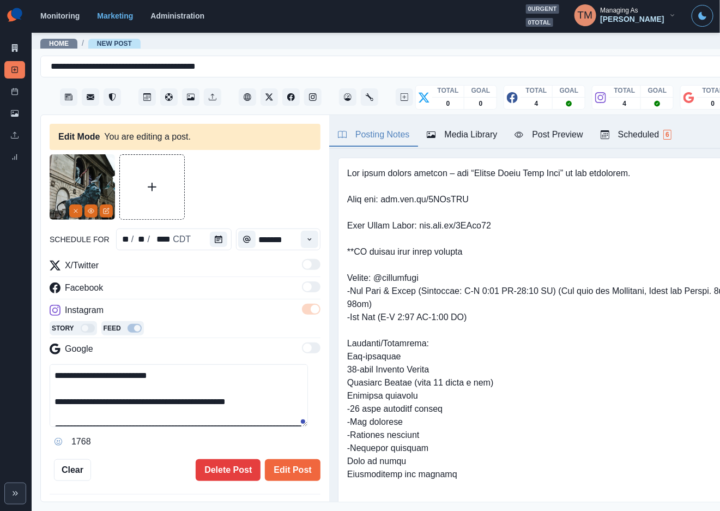
click at [153, 450] on div "1768" at bounding box center [185, 441] width 271 height 17
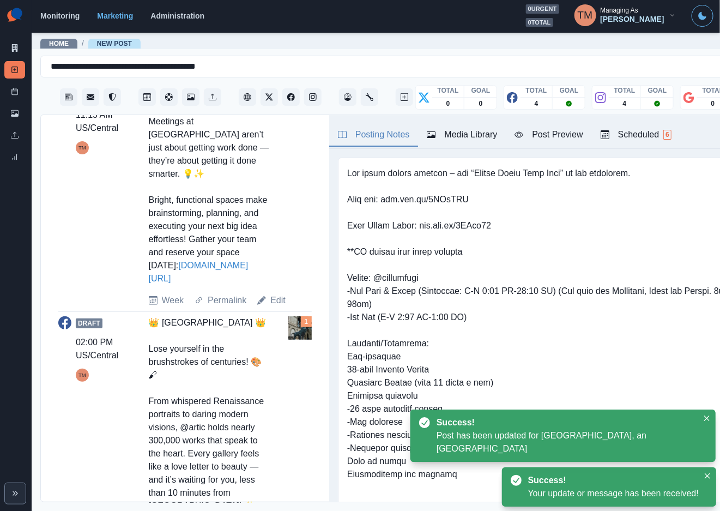
scroll to position [491, 0]
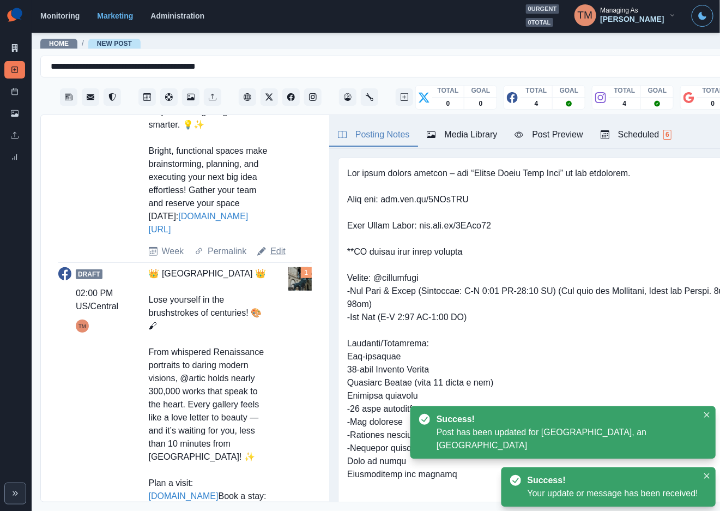
click at [281, 258] on link "Edit" at bounding box center [277, 251] width 15 height 13
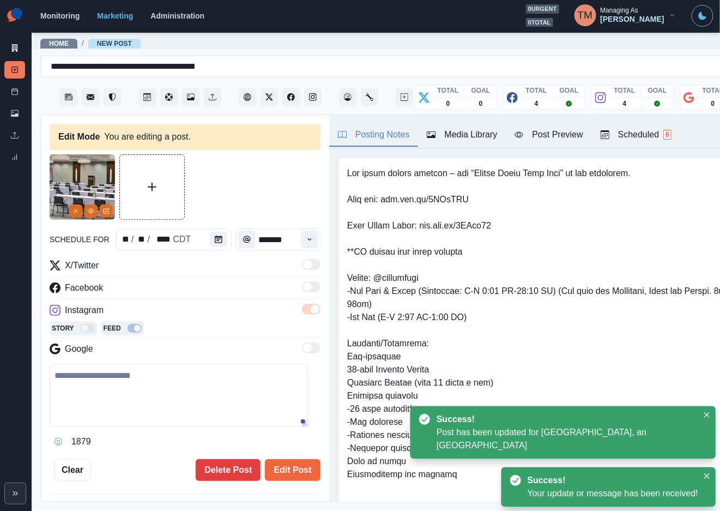
type input "********"
type textarea "**********"
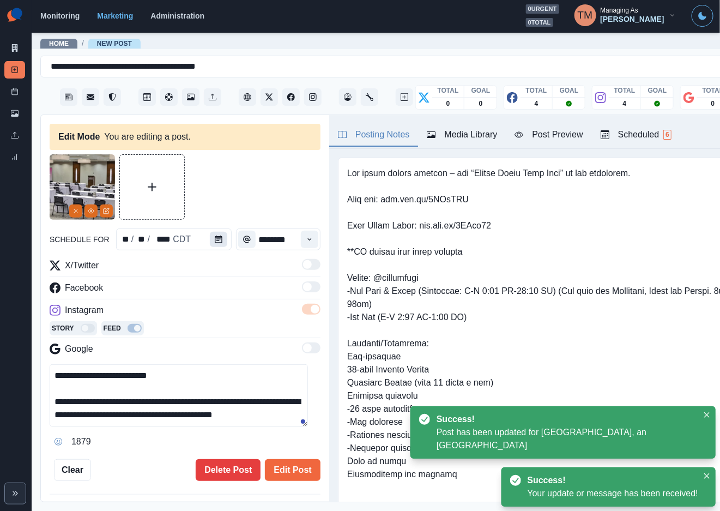
click at [215, 237] on icon "Calendar" at bounding box center [219, 240] width 8 height 8
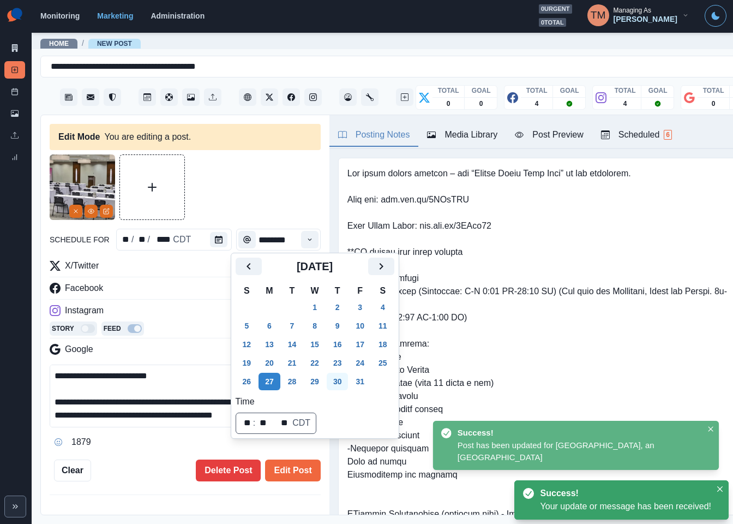
click at [334, 383] on button "30" at bounding box center [338, 380] width 22 height 17
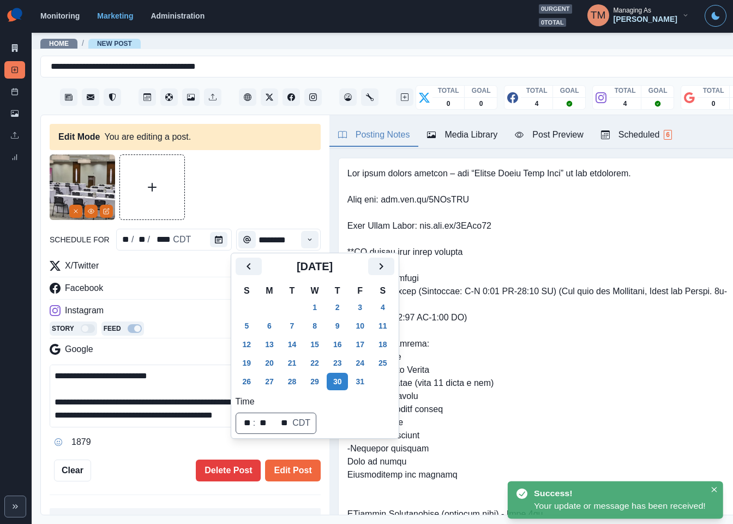
click at [232, 198] on div at bounding box center [185, 186] width 271 height 65
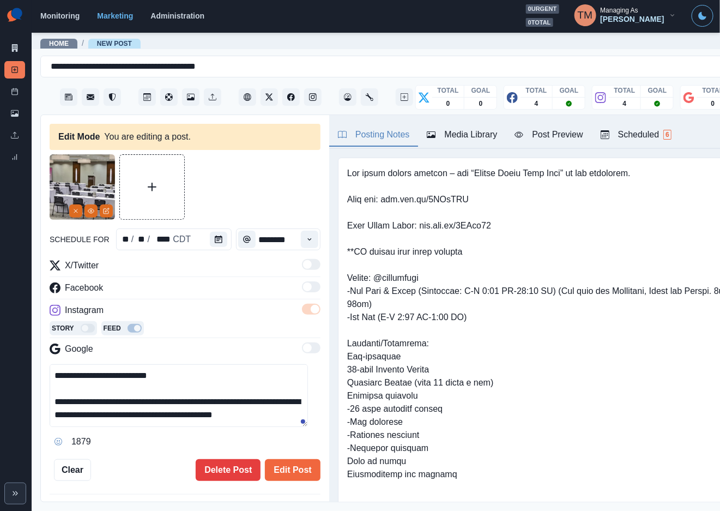
scroll to position [65, 0]
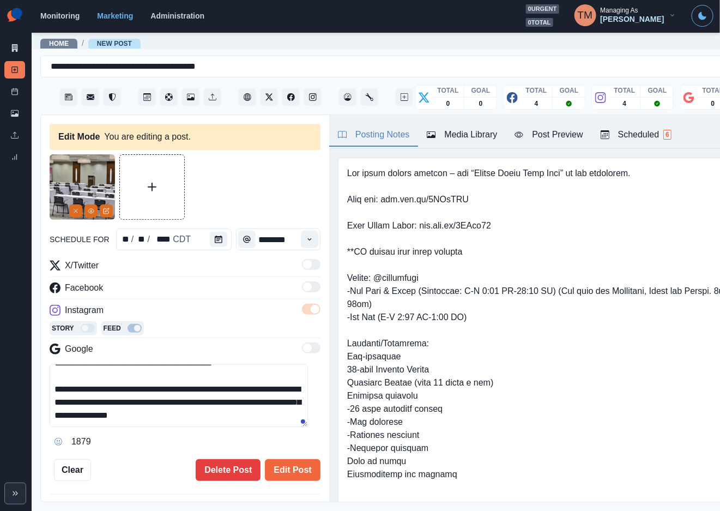
click at [210, 241] on button "Calendar" at bounding box center [218, 239] width 17 height 15
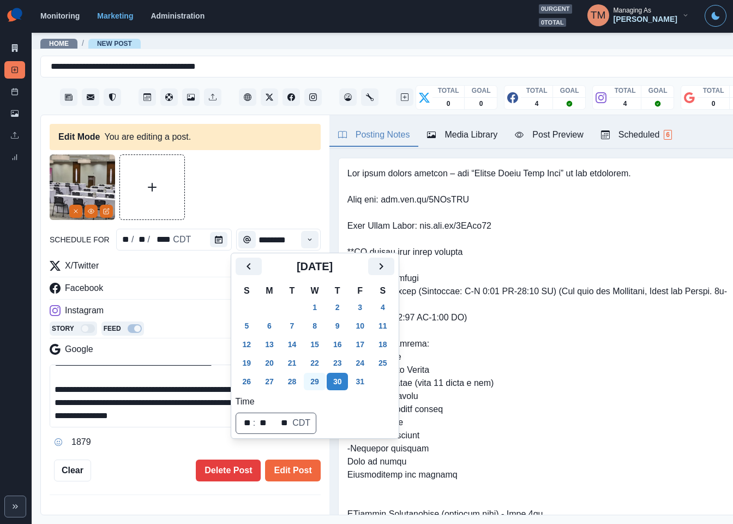
click at [313, 371] on tbody "28 29 30 1 2 3 4 5 6 7 8 9 10 11 12 13 14 15 16 17 18 19 20 21 22 23 24 25 26 2…" at bounding box center [315, 344] width 159 height 93
click at [219, 172] on div at bounding box center [185, 186] width 271 height 65
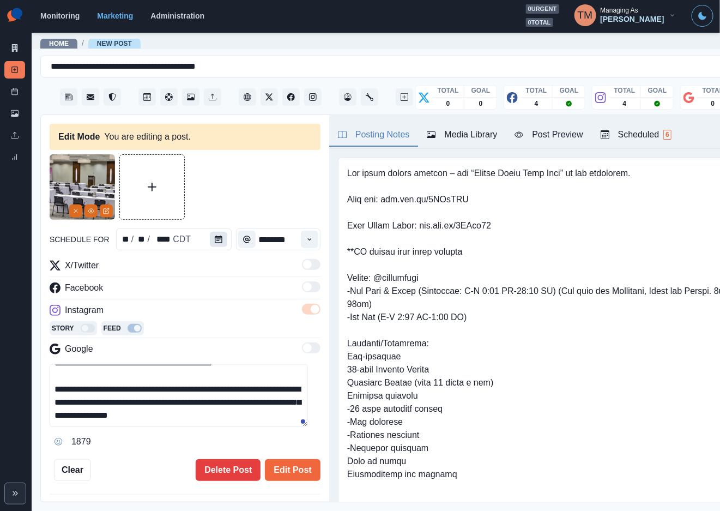
click at [212, 235] on button "Calendar" at bounding box center [218, 239] width 17 height 15
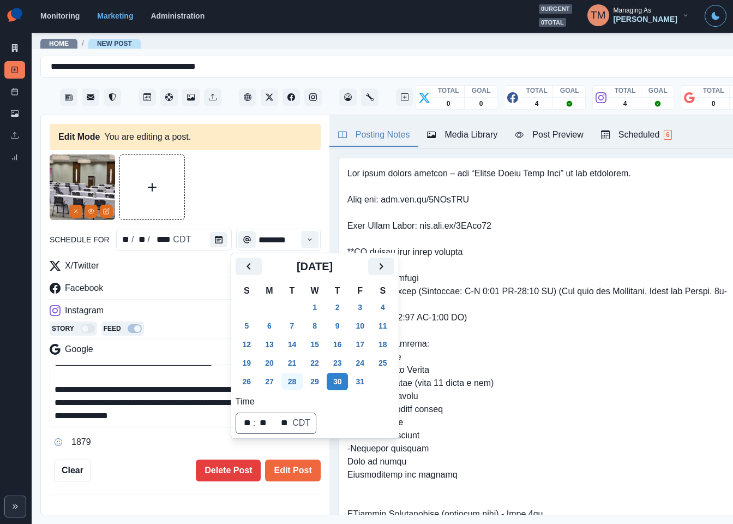
click at [297, 383] on button "28" at bounding box center [292, 380] width 22 height 17
click at [277, 200] on div at bounding box center [185, 186] width 271 height 65
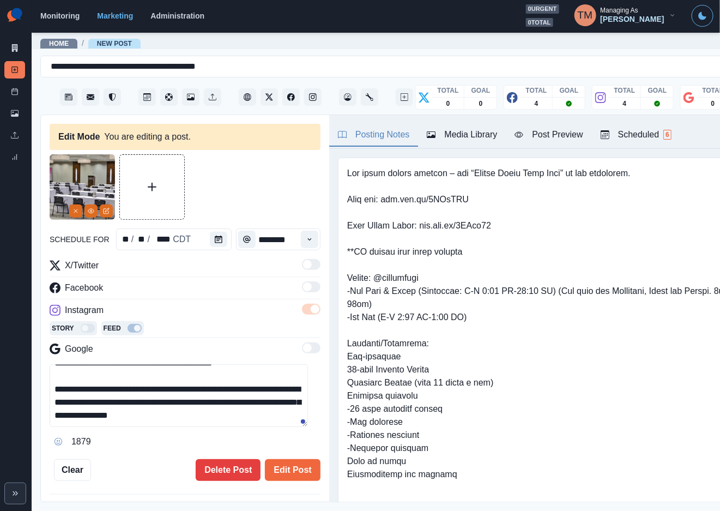
scroll to position [297, 0]
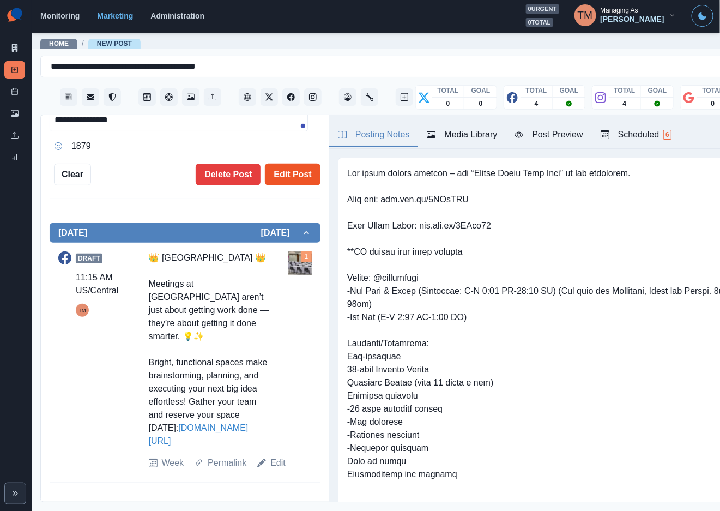
click at [287, 172] on button "Edit Post" at bounding box center [292, 175] width 55 height 22
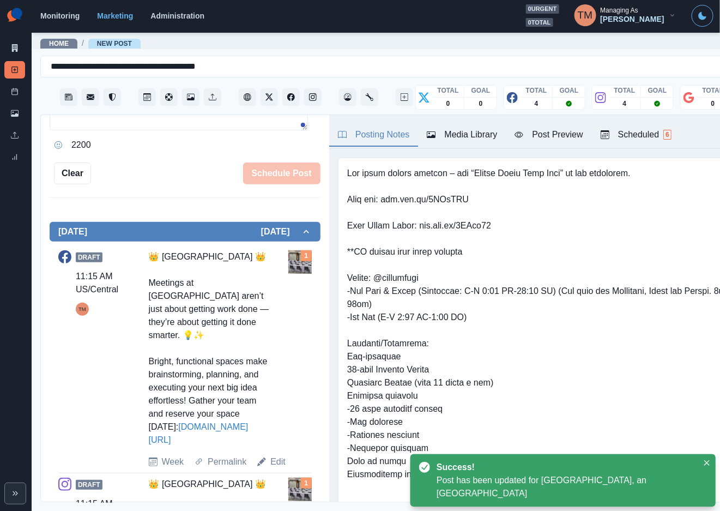
scroll to position [346, 0]
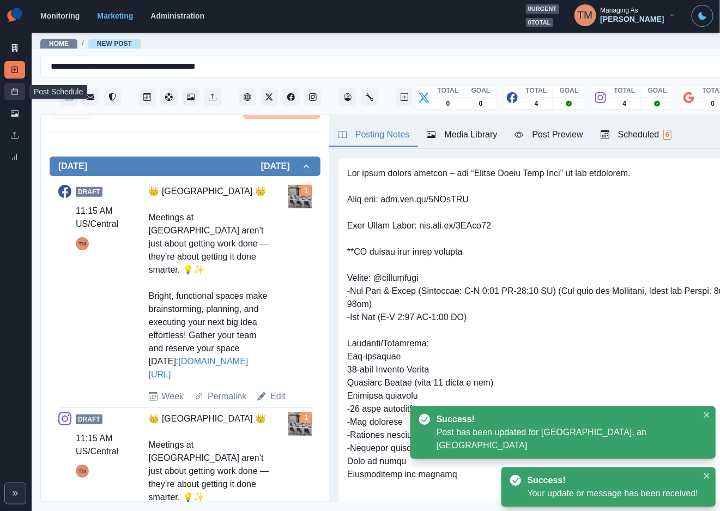
click at [14, 88] on icon at bounding box center [15, 92] width 8 height 8
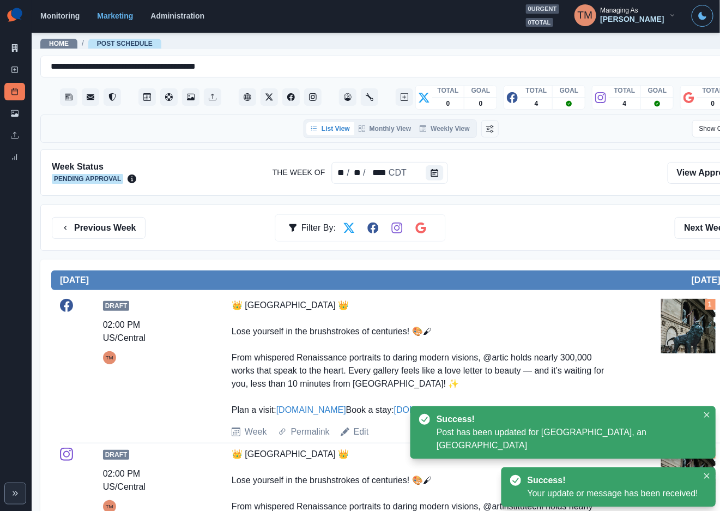
click at [540, 231] on div "Previous Week Filter By: Next Week" at bounding box center [401, 228] width 699 height 22
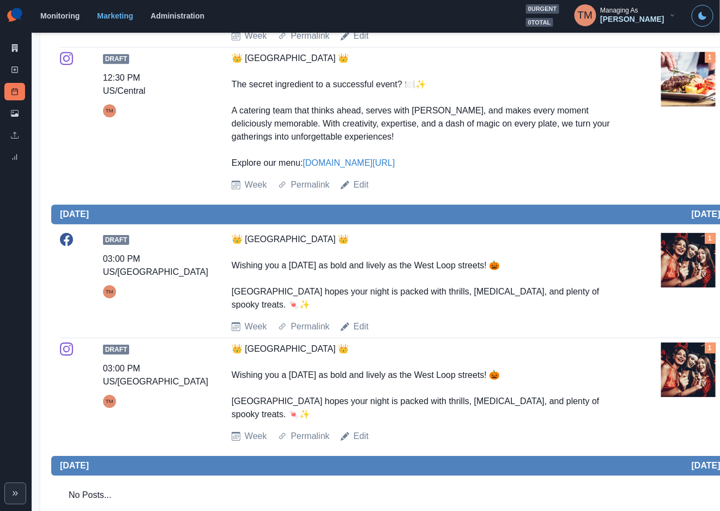
scroll to position [1062, 0]
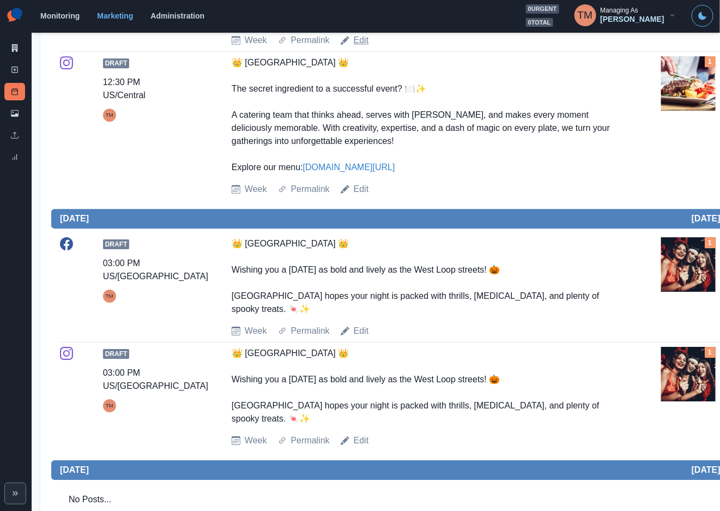
click at [357, 47] on link "Edit" at bounding box center [361, 40] width 15 height 13
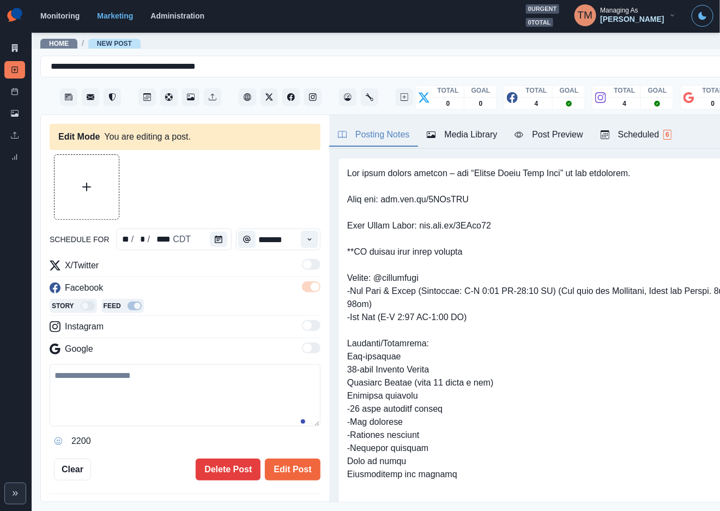
type input "********"
type textarea "**********"
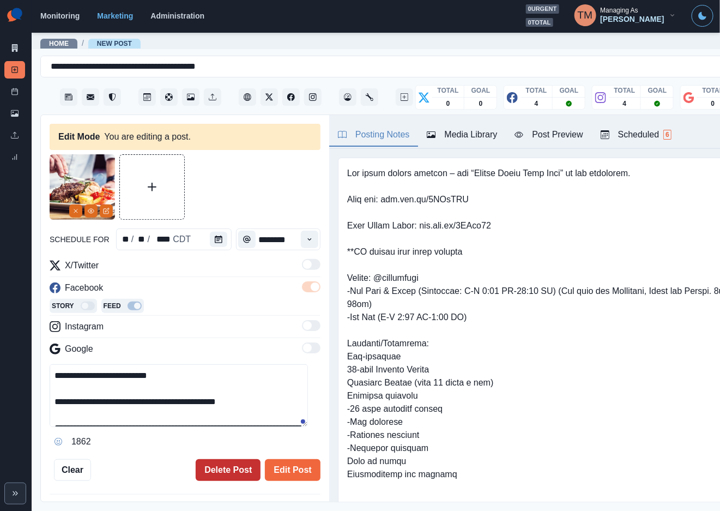
click at [213, 459] on button "Delete Post" at bounding box center [228, 470] width 65 height 22
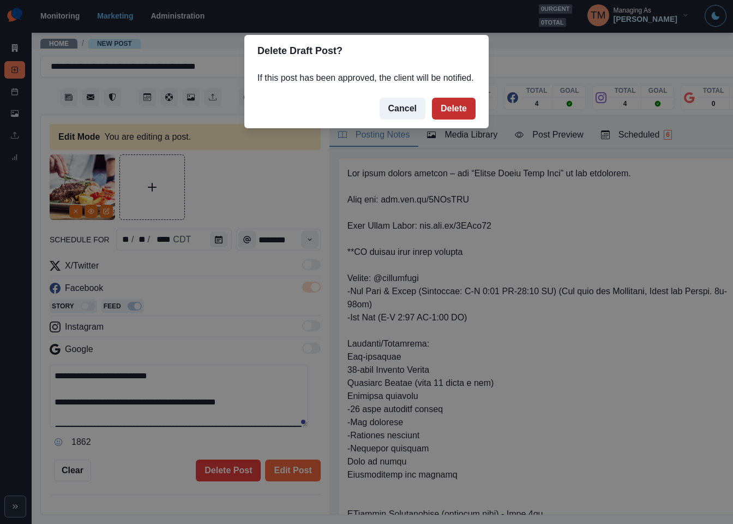
drag, startPoint x: 465, startPoint y: 105, endPoint x: 270, endPoint y: 277, distance: 260.1
click at [464, 107] on button "Delete" at bounding box center [454, 109] width 44 height 22
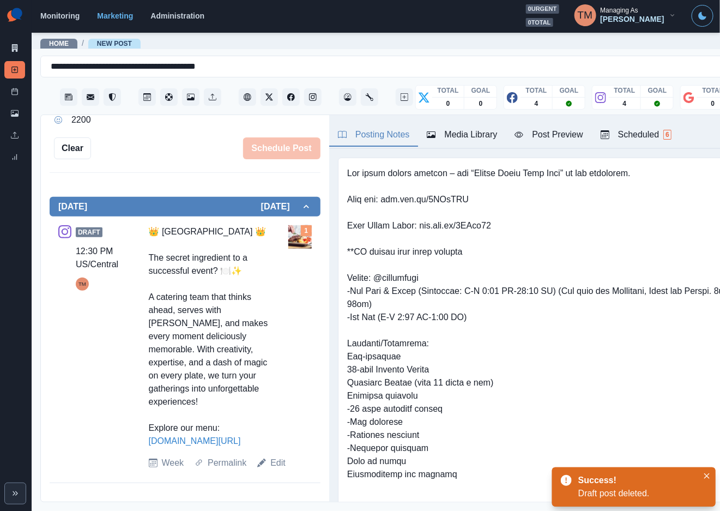
scroll to position [12, 0]
click at [275, 466] on link "Edit" at bounding box center [277, 462] width 15 height 13
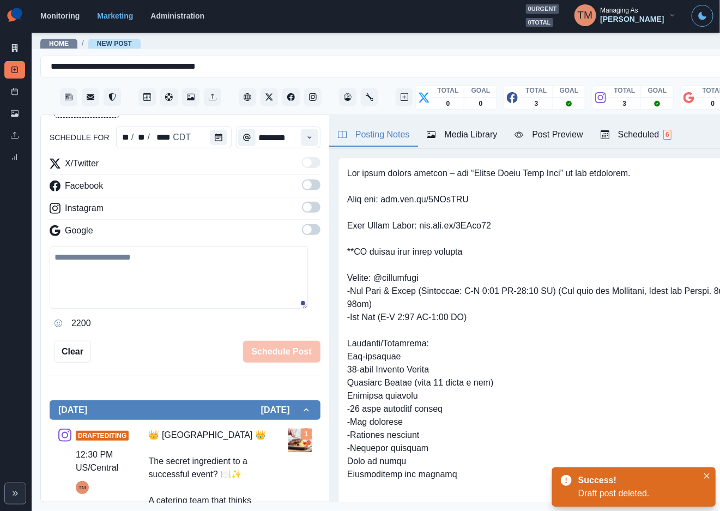
scroll to position [61, 0]
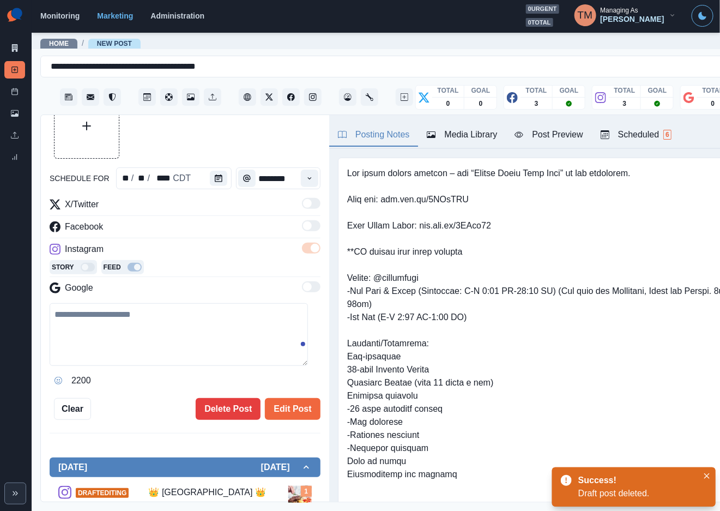
type textarea "**********"
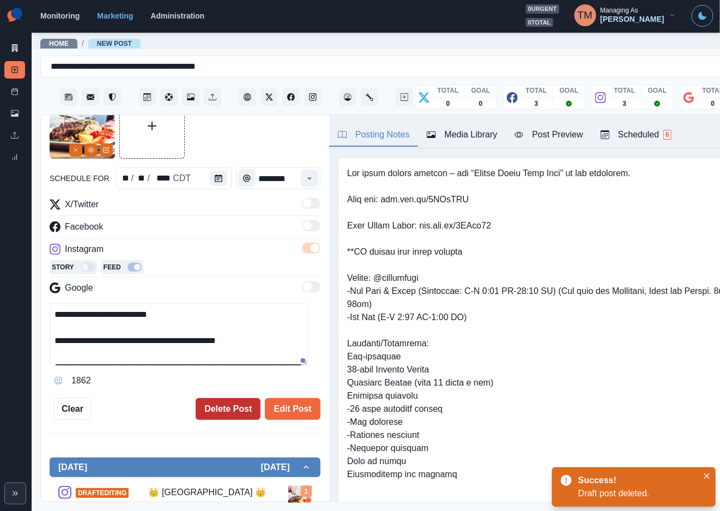
click at [211, 398] on button "Delete Post" at bounding box center [228, 409] width 65 height 22
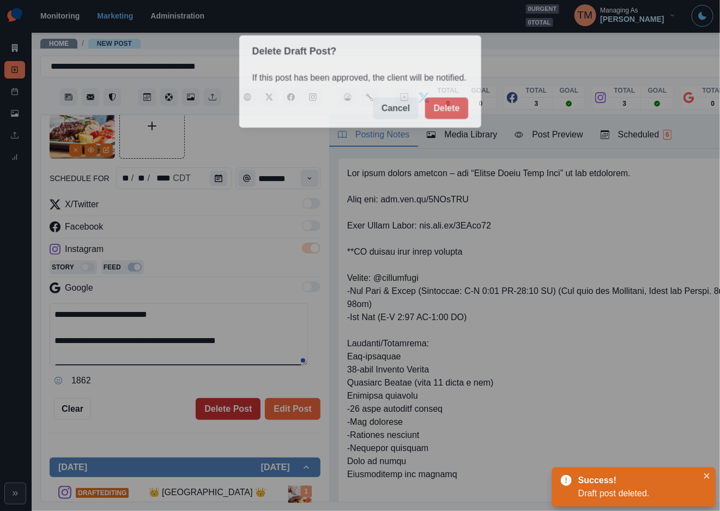
scroll to position [0, 0]
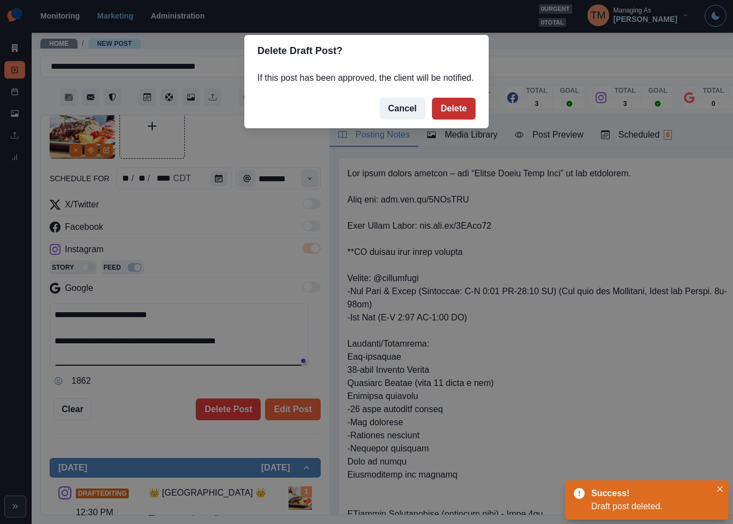
click at [463, 118] on button "Delete" at bounding box center [454, 109] width 44 height 22
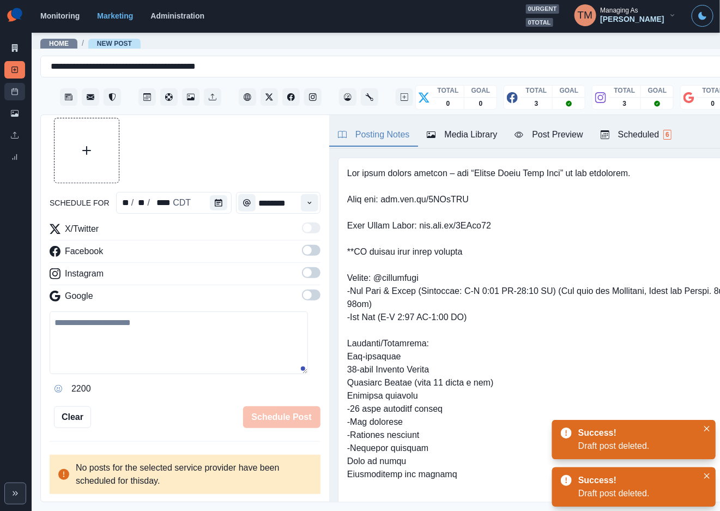
scroll to position [25, 0]
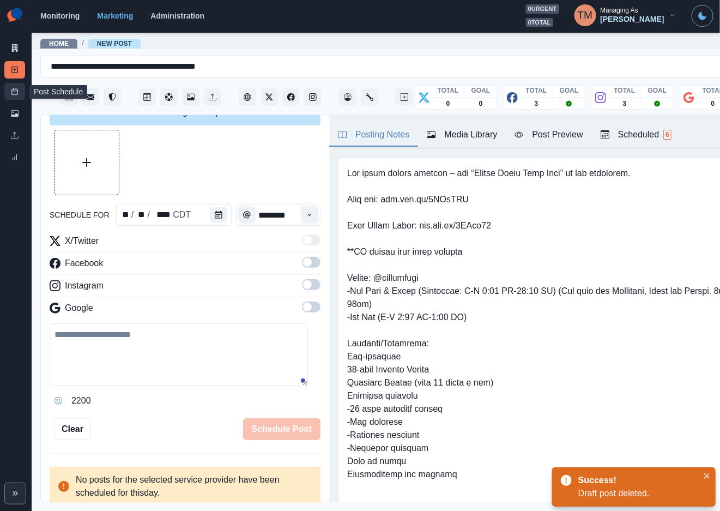
drag, startPoint x: 21, startPoint y: 94, endPoint x: 12, endPoint y: 92, distance: 9.5
click at [20, 94] on link "Post Schedule" at bounding box center [14, 91] width 21 height 17
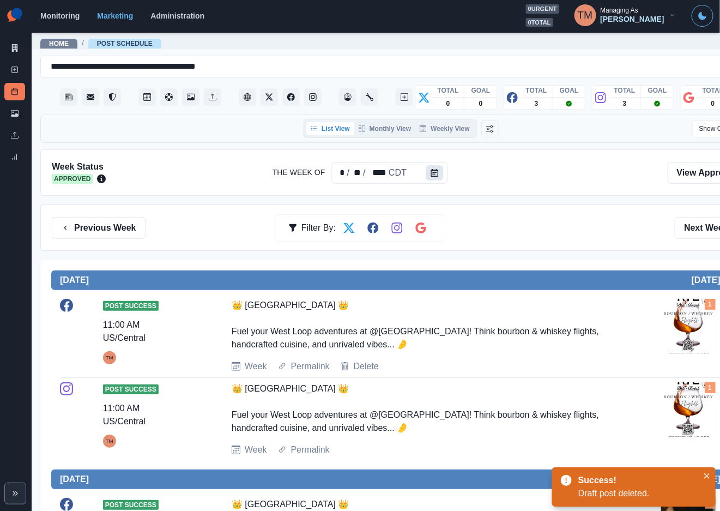
click at [431, 176] on icon "Calendar" at bounding box center [435, 173] width 8 height 8
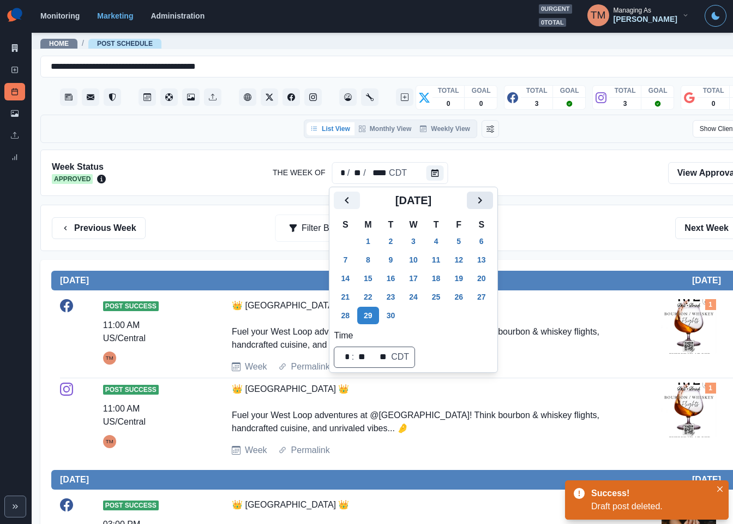
click at [480, 195] on icon "Next" at bounding box center [479, 200] width 13 height 13
click at [479, 195] on icon "Next" at bounding box center [479, 200] width 13 height 13
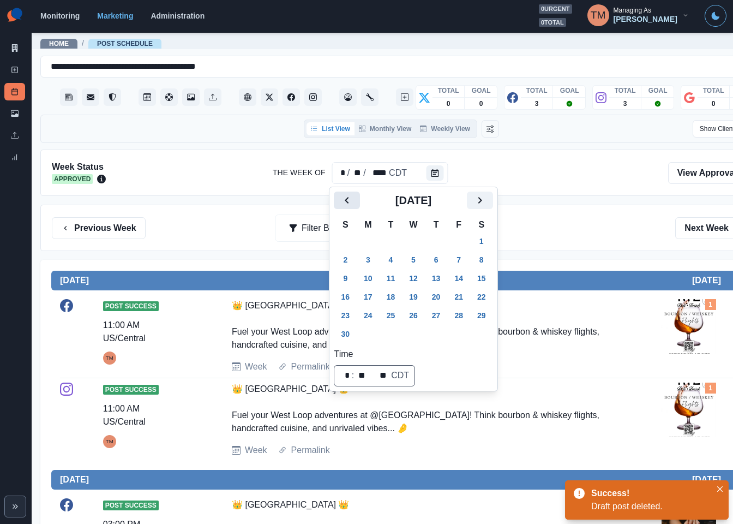
click at [344, 197] on icon "Previous" at bounding box center [346, 200] width 13 height 13
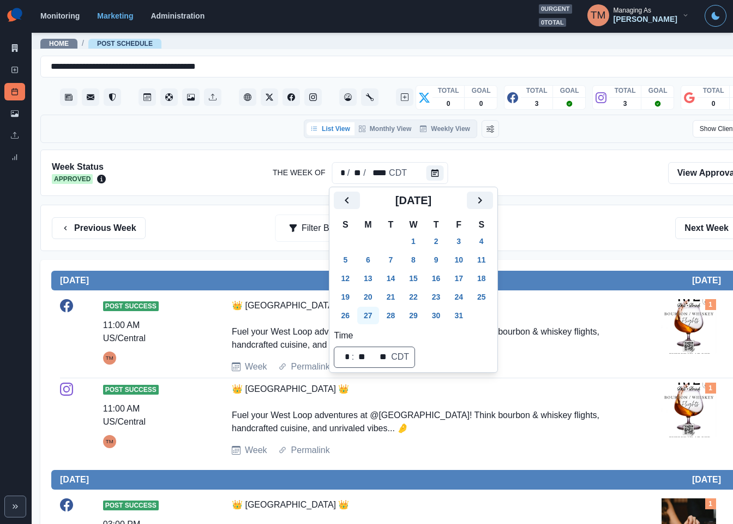
click at [369, 315] on button "27" at bounding box center [368, 314] width 22 height 17
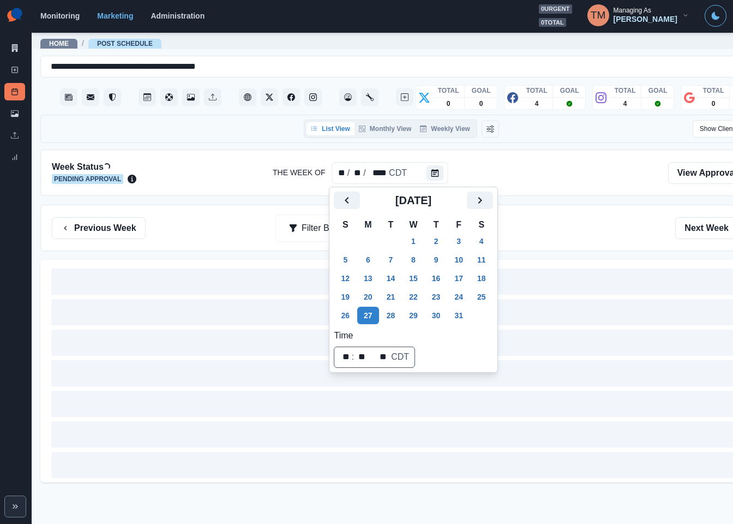
click at [586, 223] on div "Previous Week Filter By: Next Week" at bounding box center [401, 228] width 699 height 22
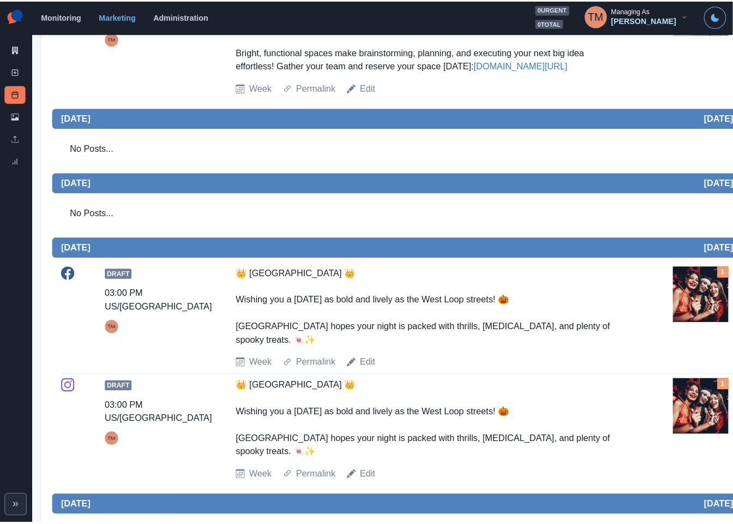
scroll to position [736, 0]
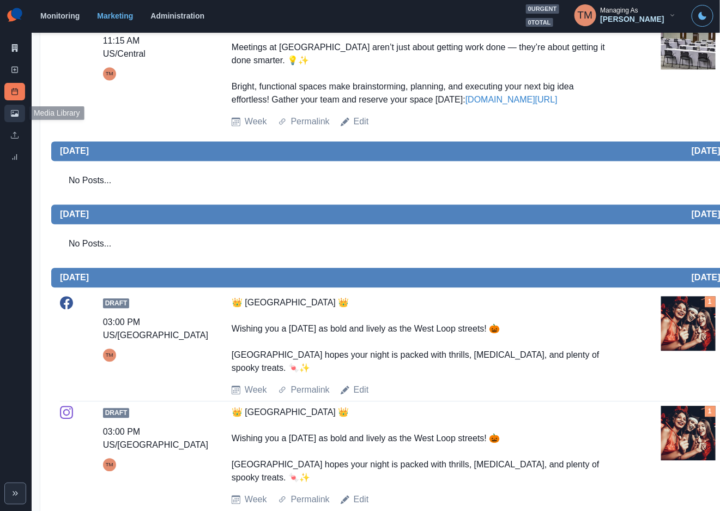
click at [15, 113] on icon at bounding box center [15, 114] width 8 height 8
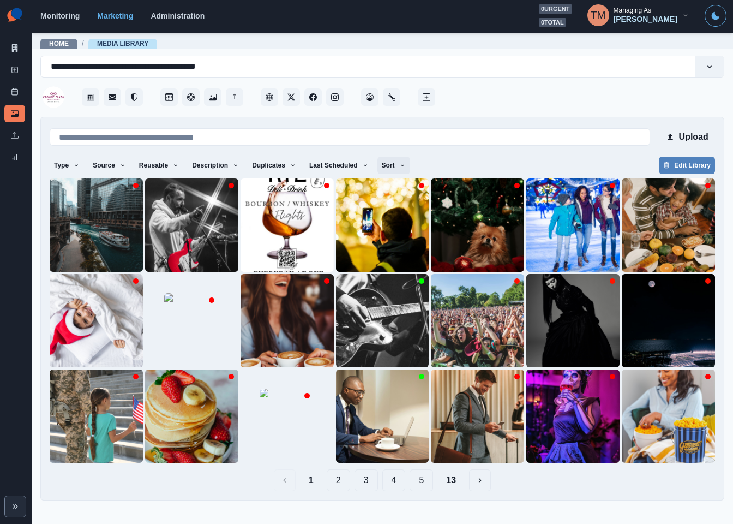
click at [399, 162] on icon "button" at bounding box center [402, 165] width 7 height 7
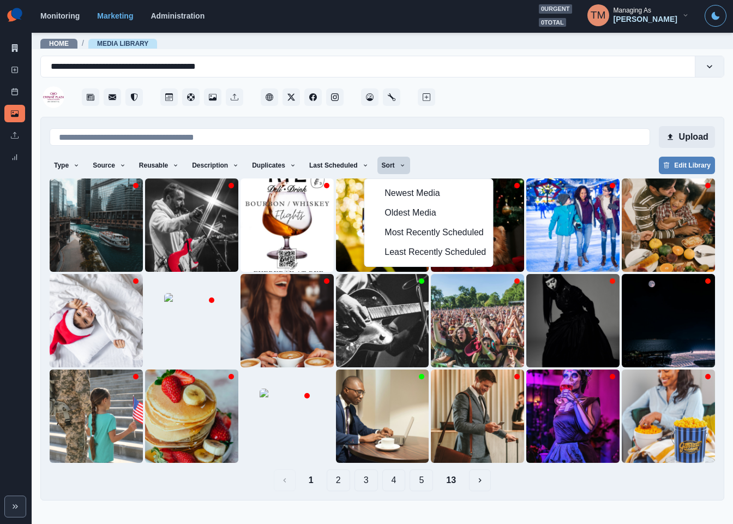
click at [678, 143] on button "Upload" at bounding box center [687, 137] width 56 height 22
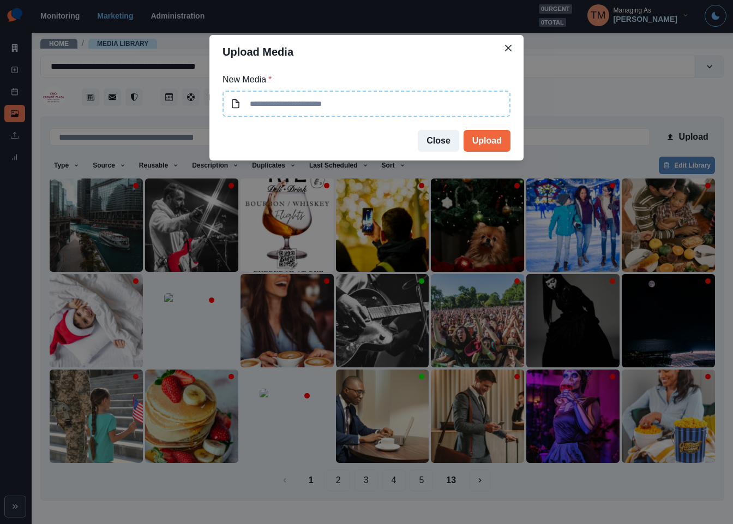
click at [388, 109] on input at bounding box center [367, 104] width 288 height 26
type input "**********"
click at [486, 141] on button "Upload" at bounding box center [487, 141] width 47 height 22
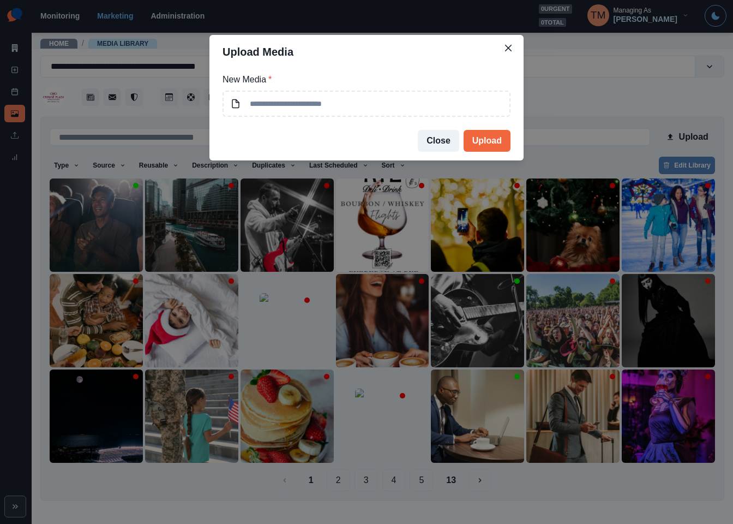
click at [101, 245] on div "Upload Media New Media * Close Upload" at bounding box center [366, 262] width 733 height 524
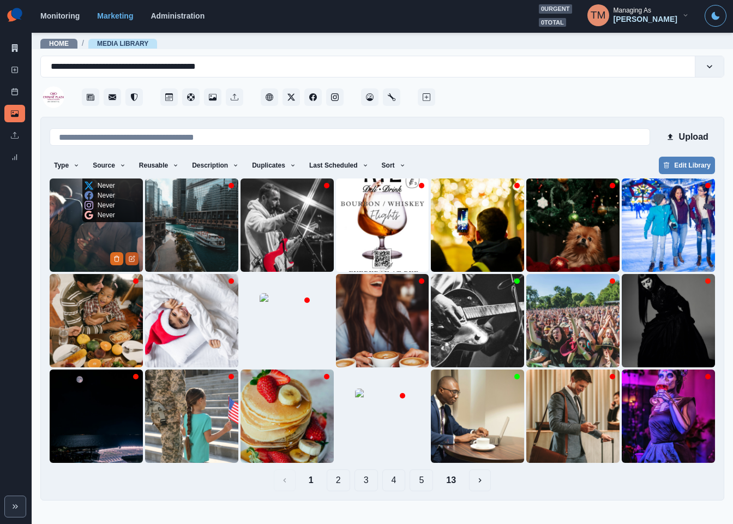
click at [134, 254] on button "Edit Media" at bounding box center [131, 258] width 13 height 13
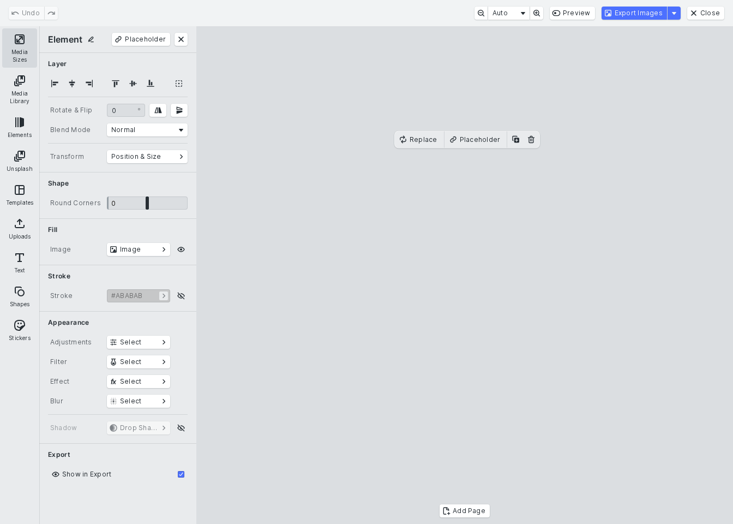
click at [21, 33] on button "Media Sizes" at bounding box center [19, 47] width 35 height 39
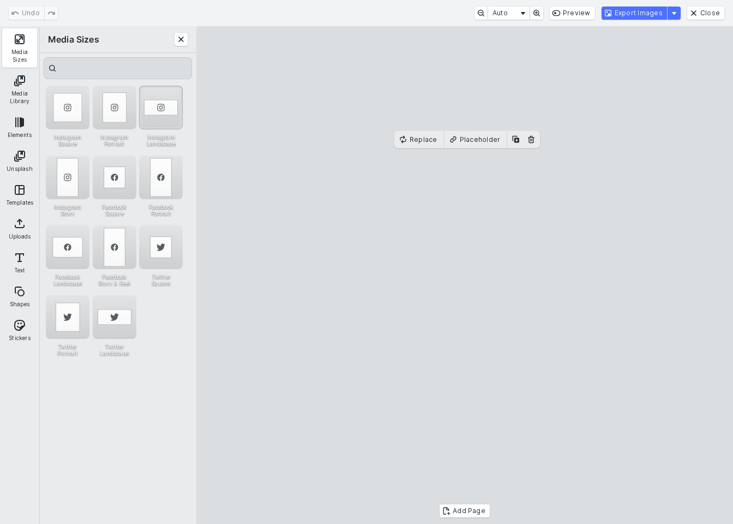
click at [163, 115] on div "Instagram Landscape" at bounding box center [161, 108] width 44 height 44
click at [635, 15] on button "Export Images" at bounding box center [634, 13] width 65 height 13
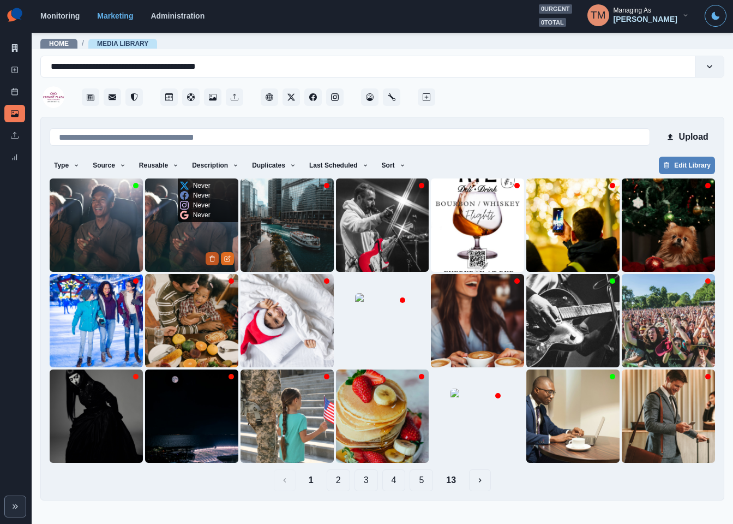
click at [213, 259] on icon "Delete Media" at bounding box center [212, 258] width 7 height 7
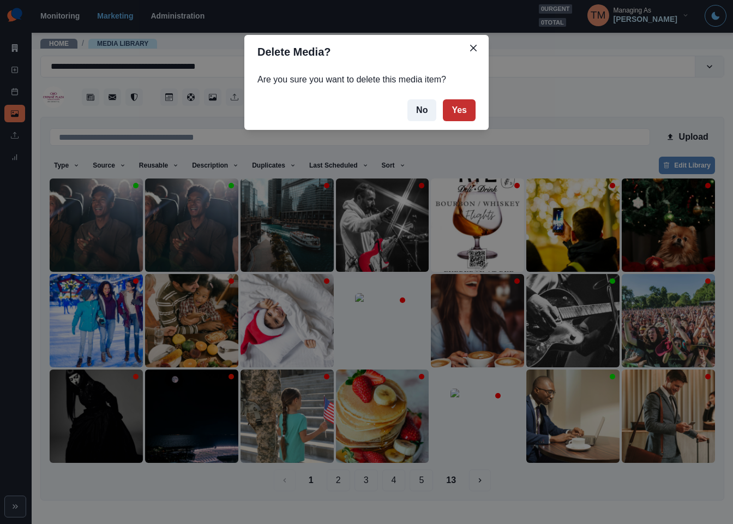
click at [456, 112] on button "Yes" at bounding box center [459, 110] width 33 height 22
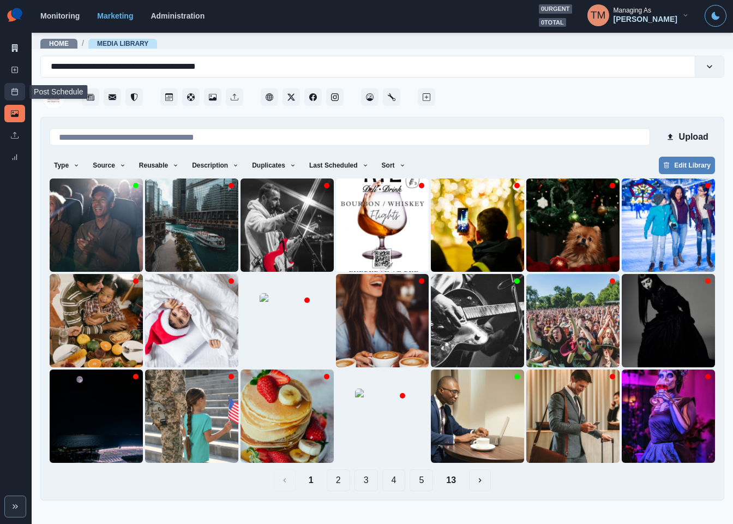
click at [15, 92] on icon at bounding box center [15, 92] width 8 height 8
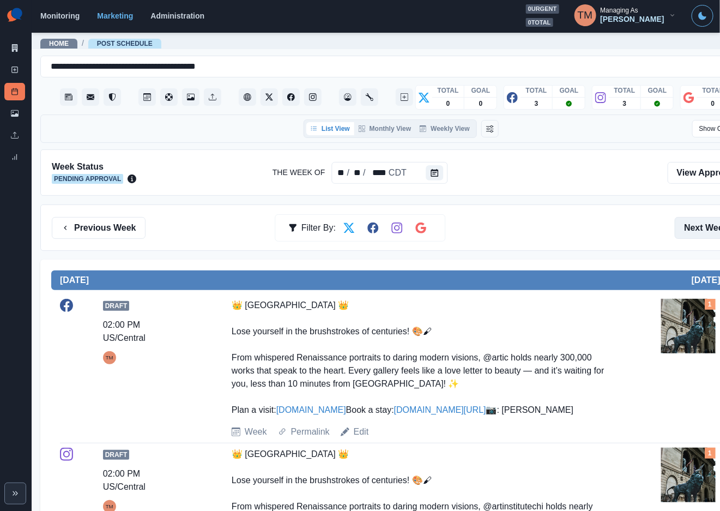
click at [708, 221] on button "Next Week" at bounding box center [713, 228] width 76 height 22
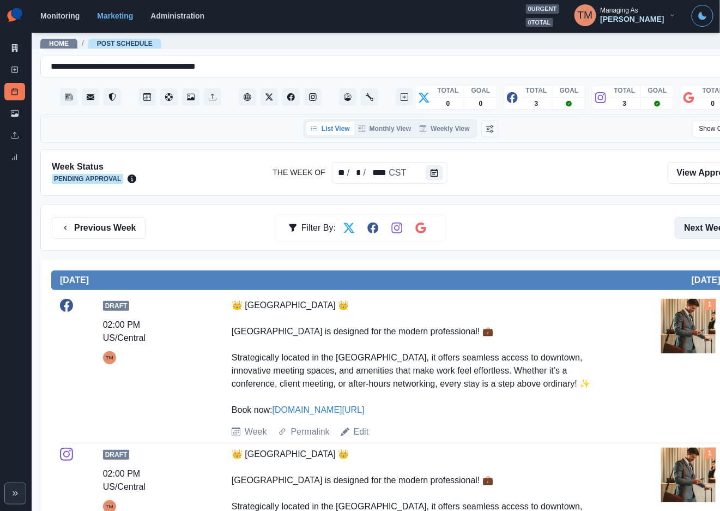
click at [702, 227] on button "Next Week" at bounding box center [713, 228] width 76 height 22
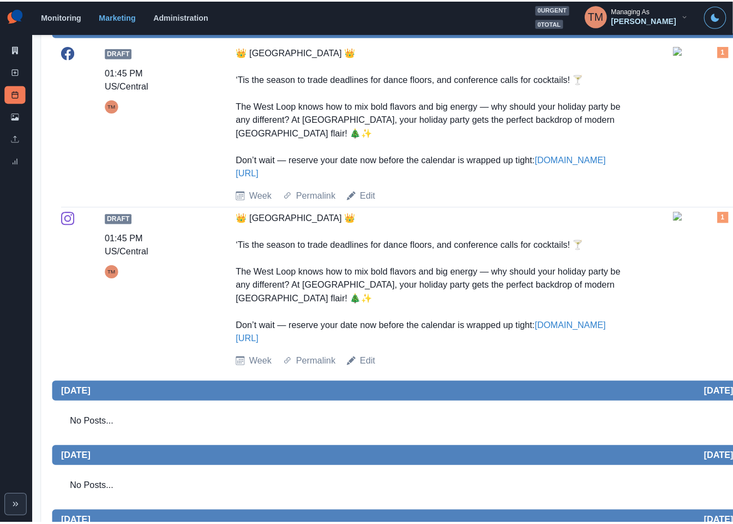
scroll to position [900, 0]
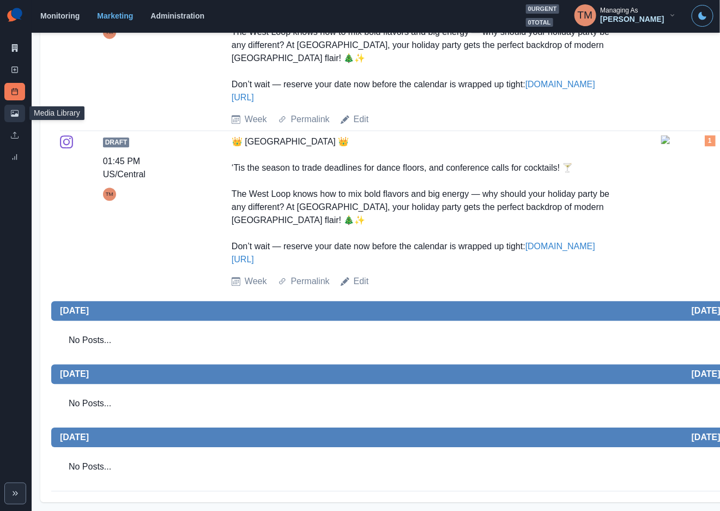
click at [16, 115] on icon at bounding box center [15, 113] width 8 height 7
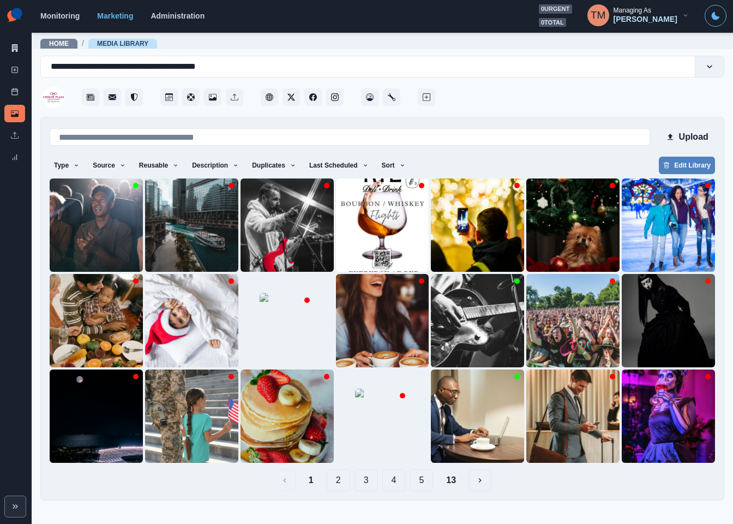
click at [334, 484] on button "2" at bounding box center [338, 480] width 23 height 22
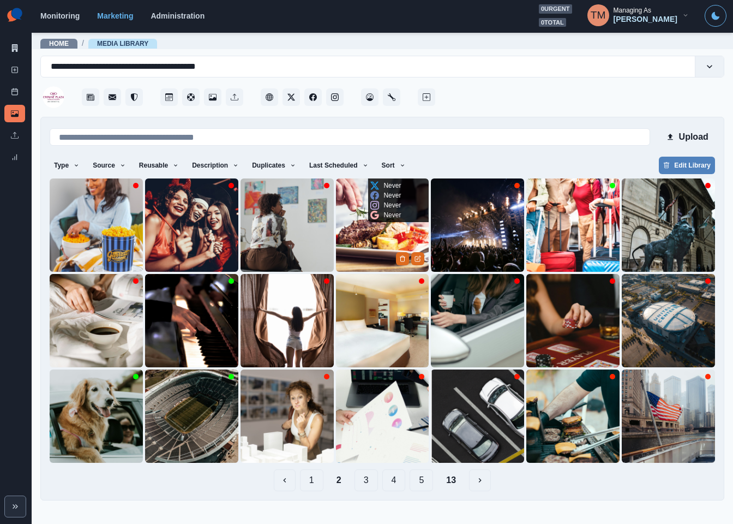
click at [368, 245] on img at bounding box center [382, 224] width 93 height 93
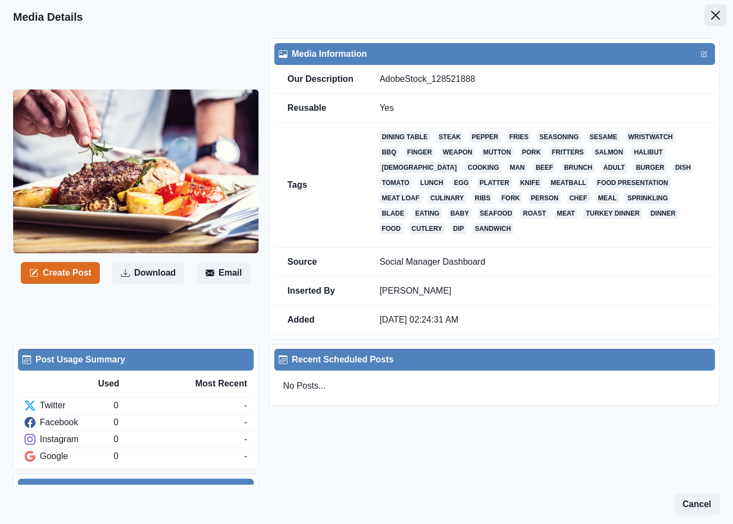
click at [711, 13] on icon "Close" at bounding box center [715, 15] width 9 height 9
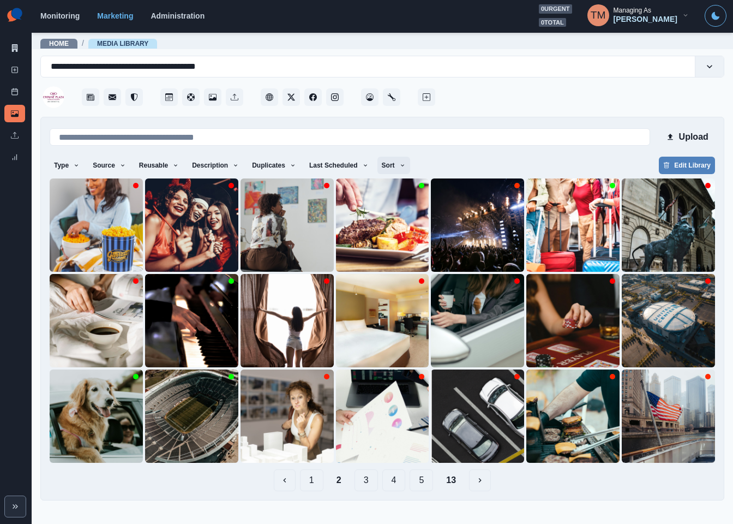
click at [383, 159] on button "Sort" at bounding box center [393, 165] width 33 height 17
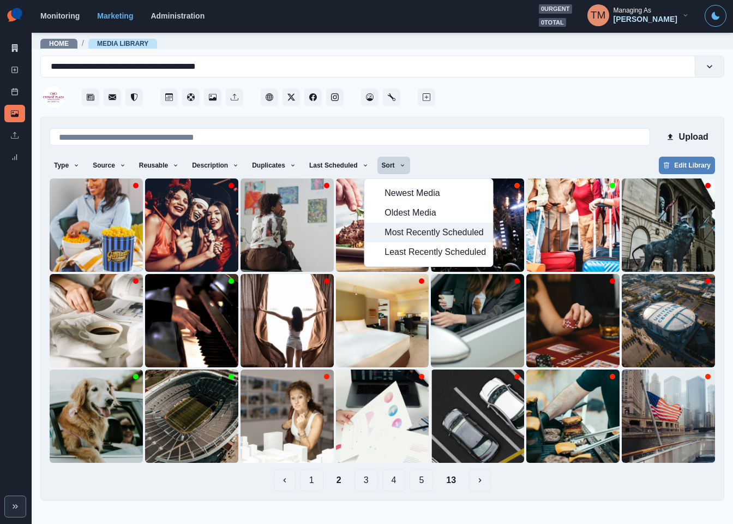
click at [409, 236] on span "Most Recently Scheduled" at bounding box center [434, 232] width 101 height 13
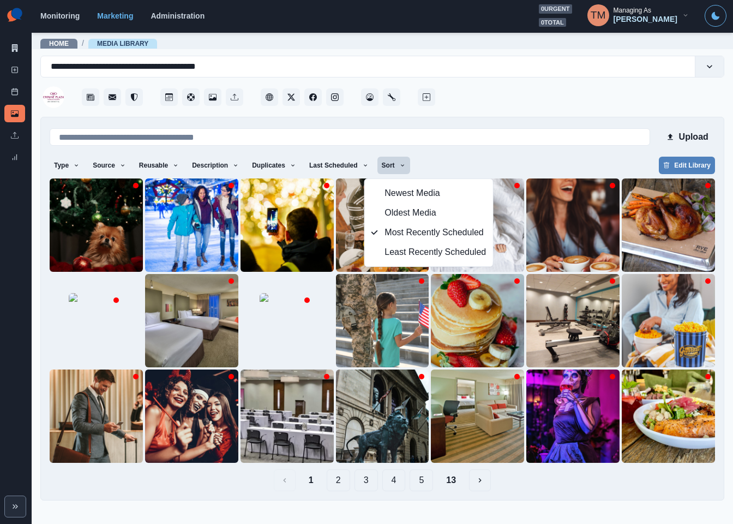
click at [516, 157] on div "Type Any Image Video Source Any Upload Social Manager Found: Instagram Found: G…" at bounding box center [382, 167] width 665 height 20
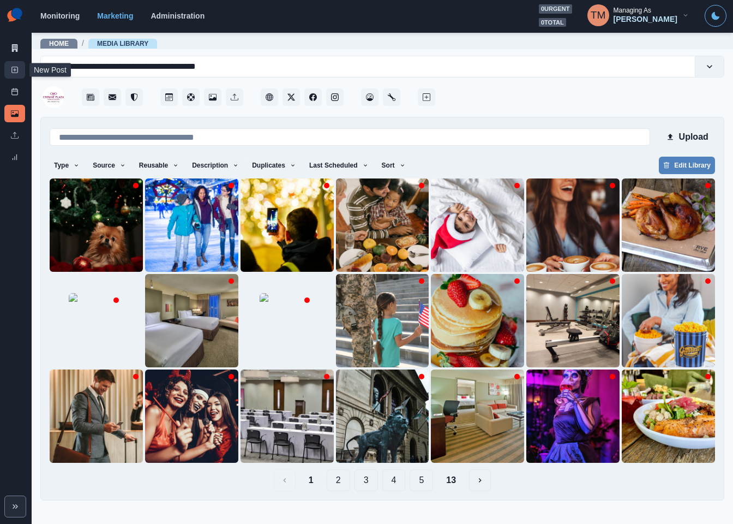
click at [21, 69] on link "New Post" at bounding box center [14, 69] width 21 height 17
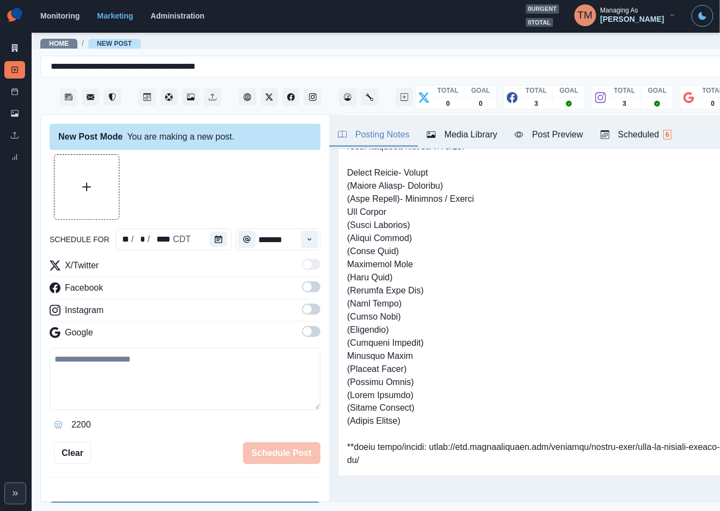
scroll to position [437, 0]
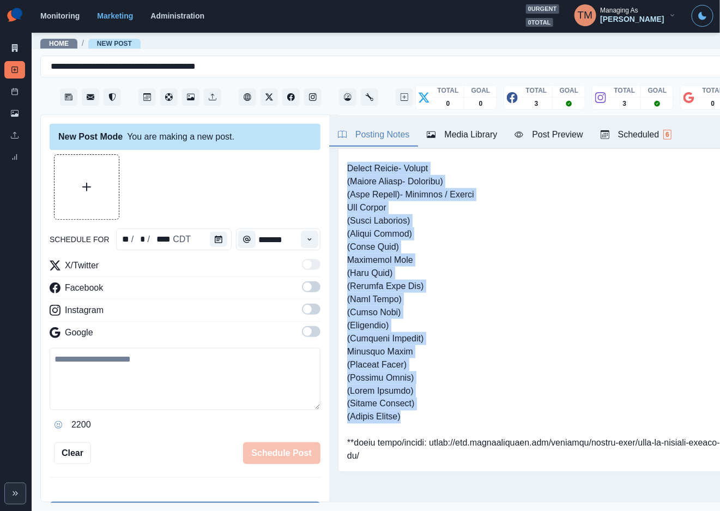
drag, startPoint x: 345, startPoint y: 169, endPoint x: 406, endPoint y: 416, distance: 254.5
click at [406, 416] on div at bounding box center [545, 96] width 415 height 751
copy pre "United Center- Sports (United Center- Concerts) (City Winery)- Concerts / Event…"
